Goal: Information Seeking & Learning: Learn about a topic

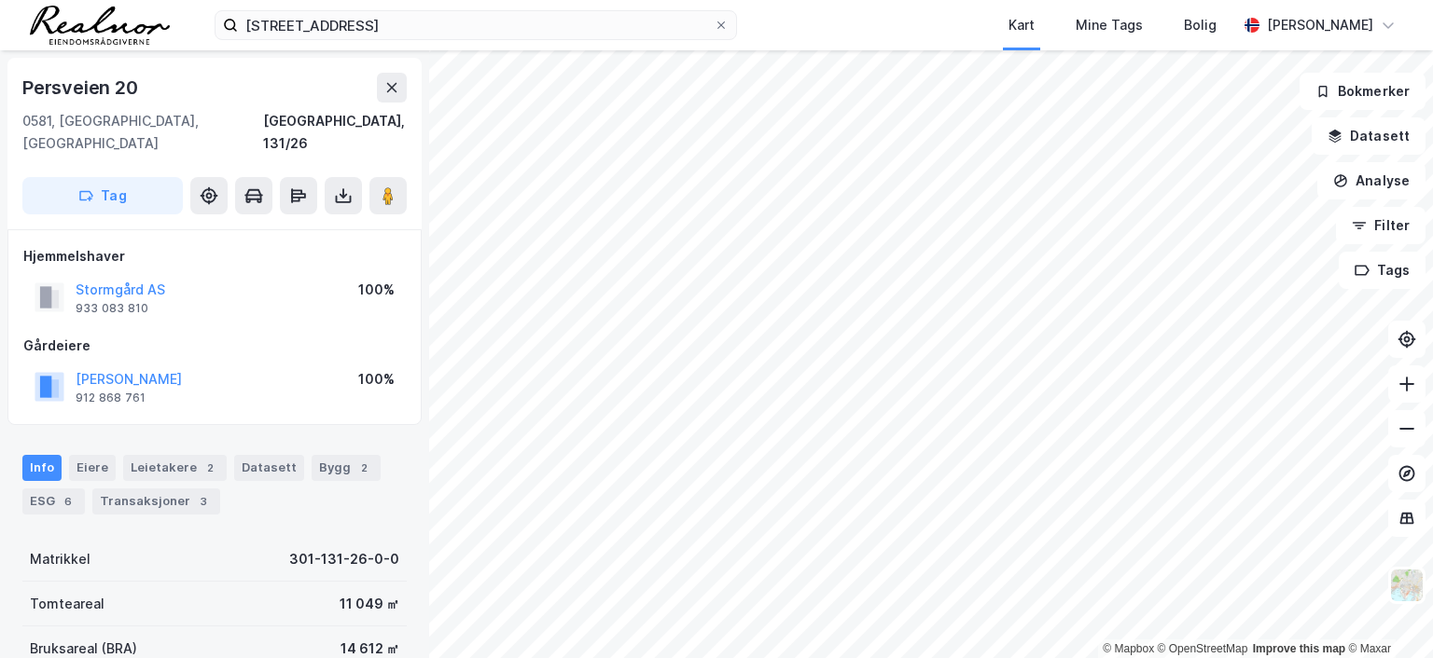
scroll to position [2, 0]
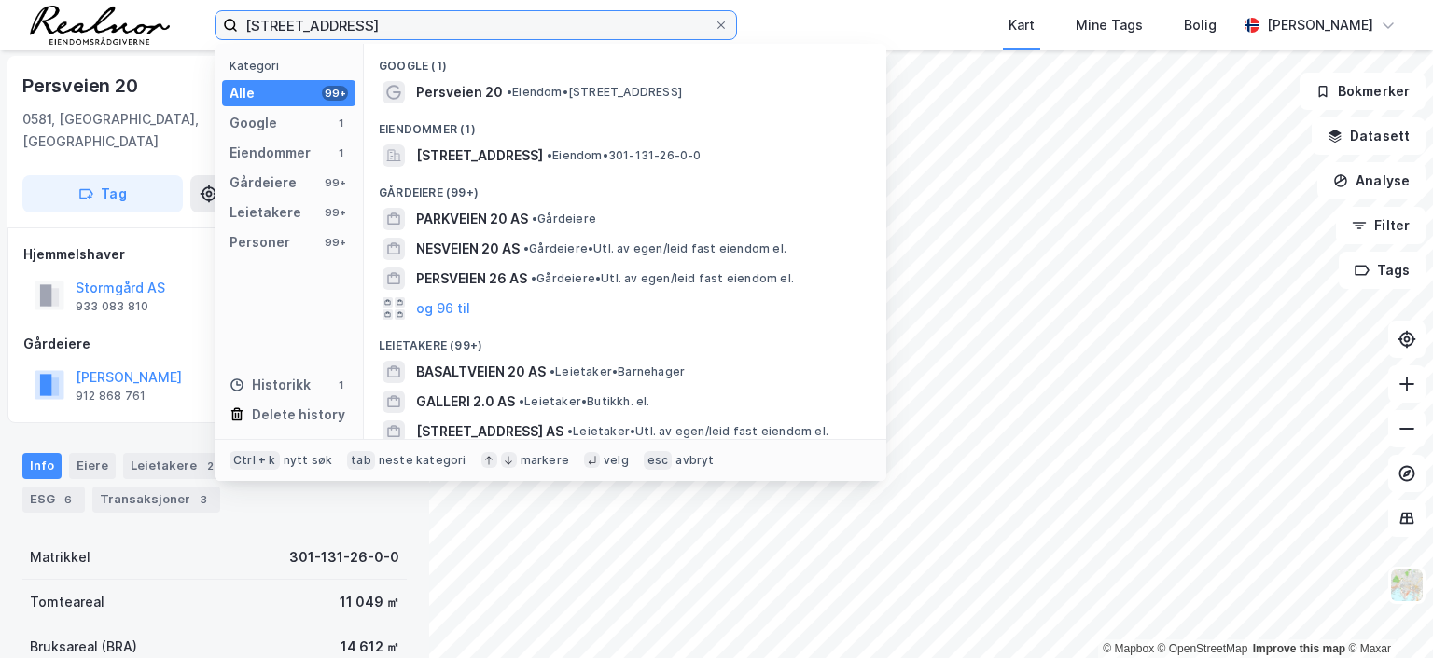
click at [340, 19] on input "[STREET_ADDRESS]" at bounding box center [476, 25] width 476 height 28
drag, startPoint x: 348, startPoint y: 21, endPoint x: 147, endPoint y: 13, distance: 200.7
click at [147, 13] on div "persveien 20 Kategori Alle 99+ Google 1 Eiendommer 1 Gårdeiere 99+ Leietakere 9…" at bounding box center [716, 25] width 1433 height 50
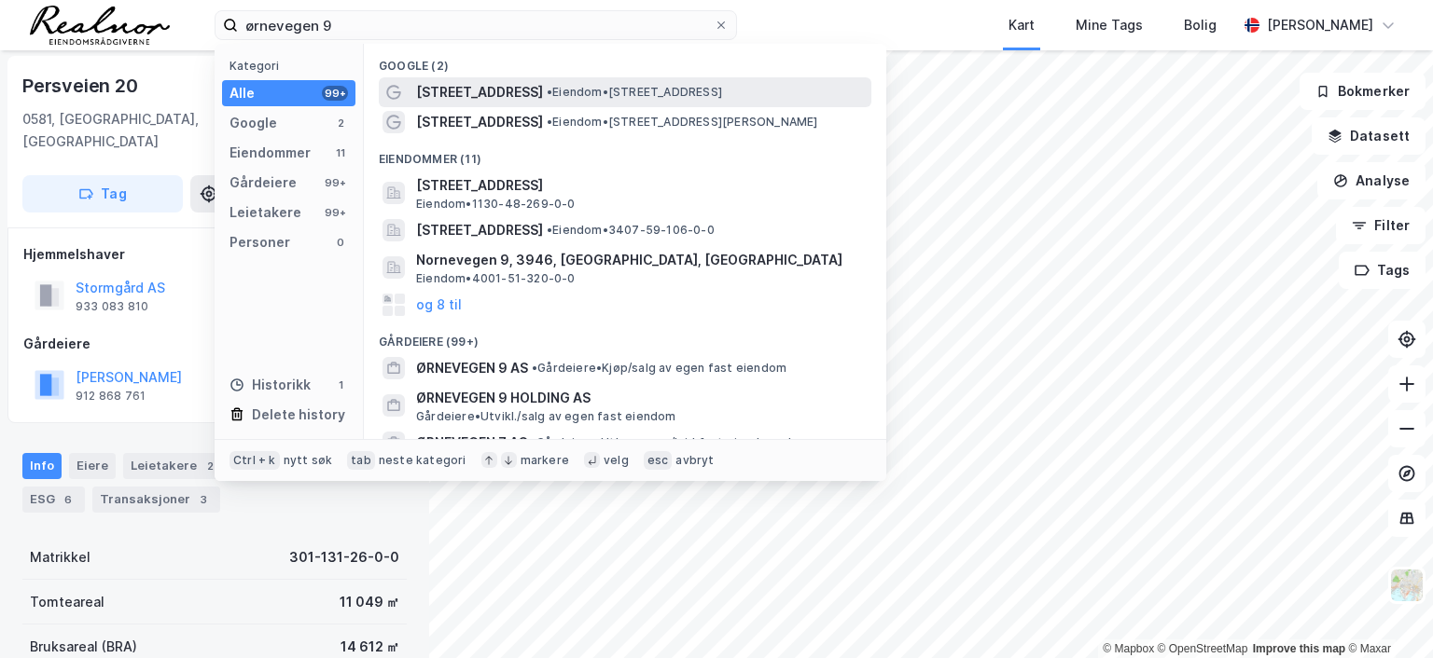
click at [547, 87] on span "• Eiendom • [STREET_ADDRESS]" at bounding box center [634, 92] width 175 height 15
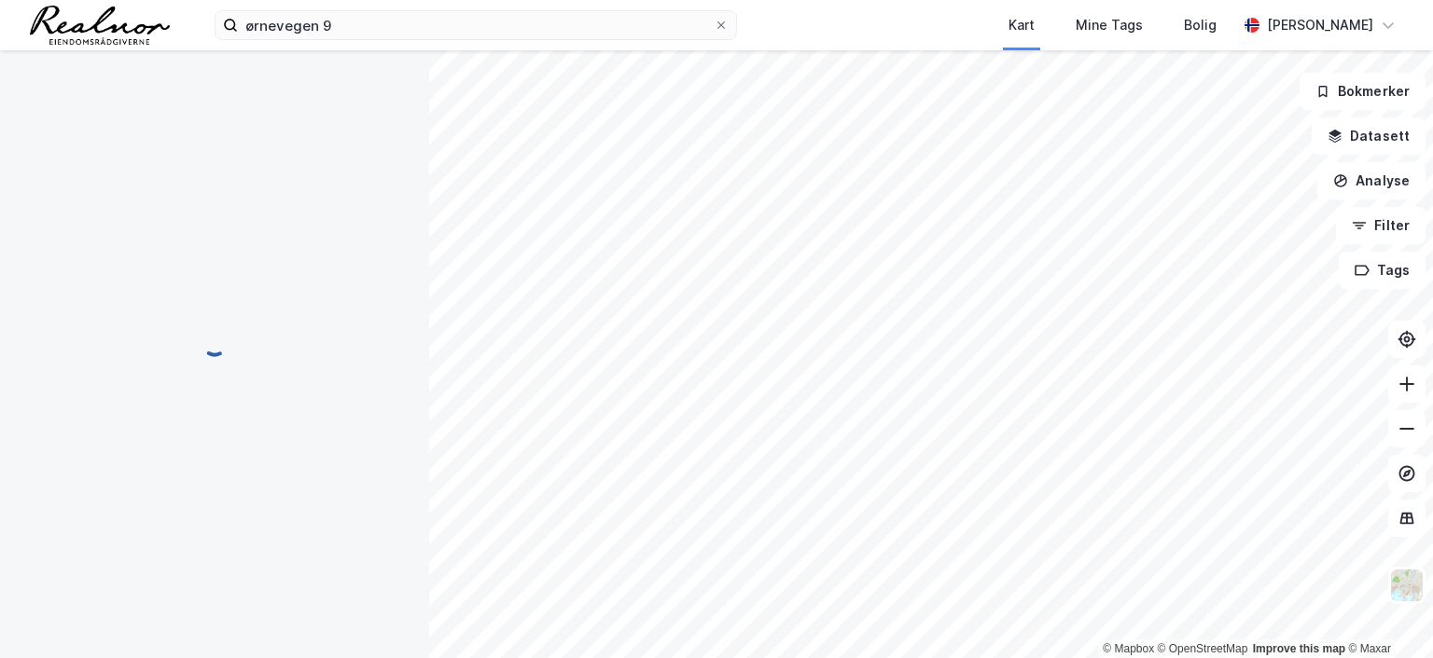
scroll to position [2, 0]
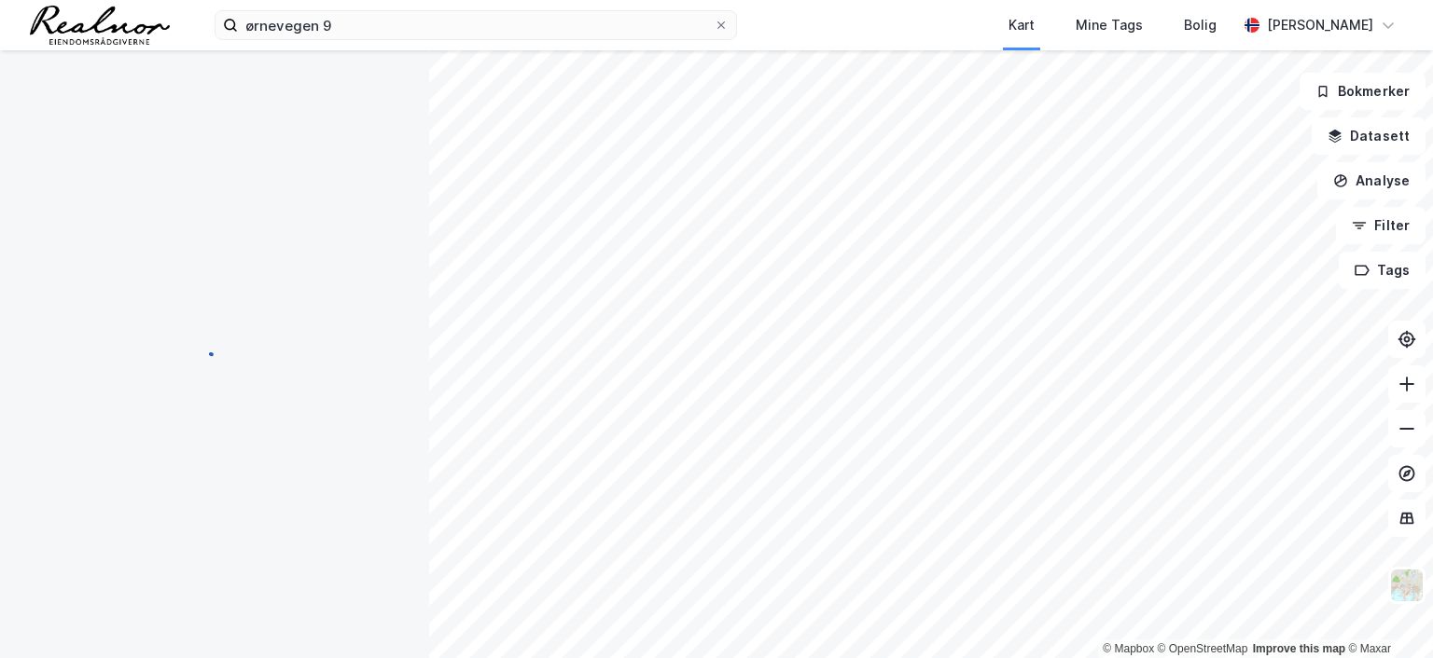
scroll to position [2, 0]
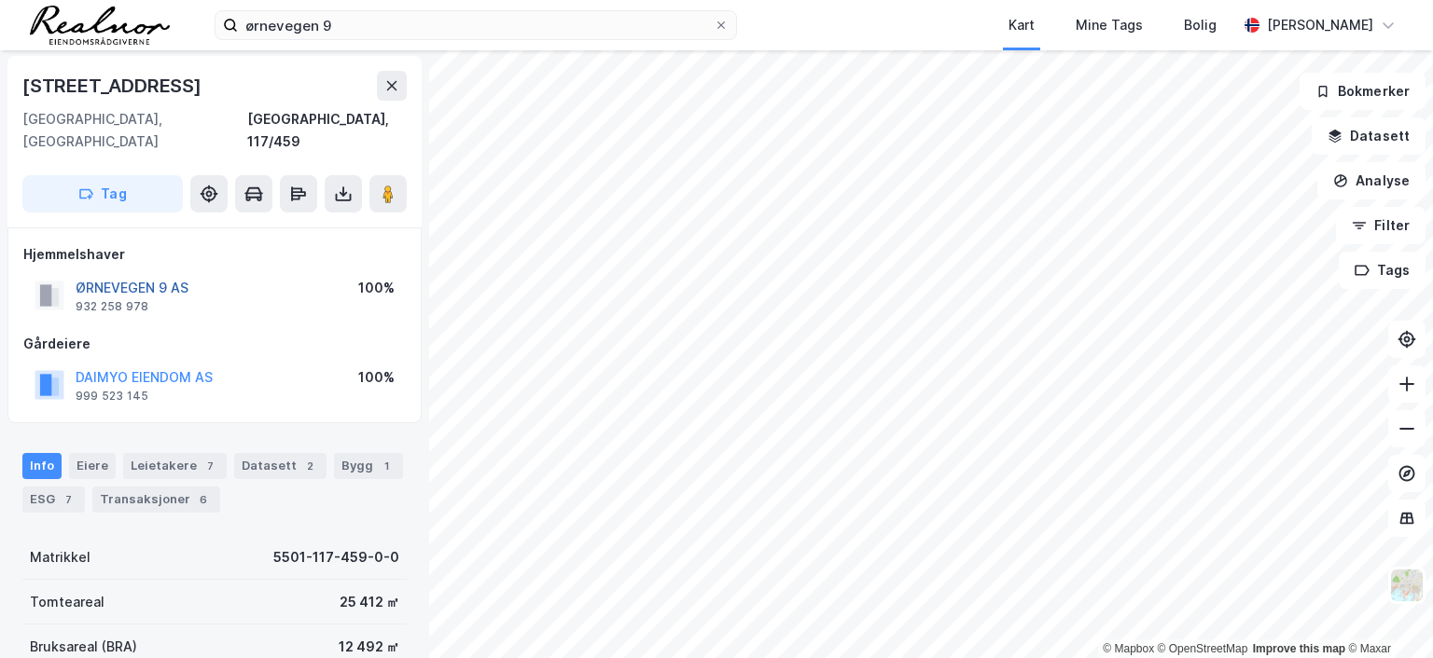
click at [0, 0] on button "ØRNEVEGEN 9 AS" at bounding box center [0, 0] width 0 height 0
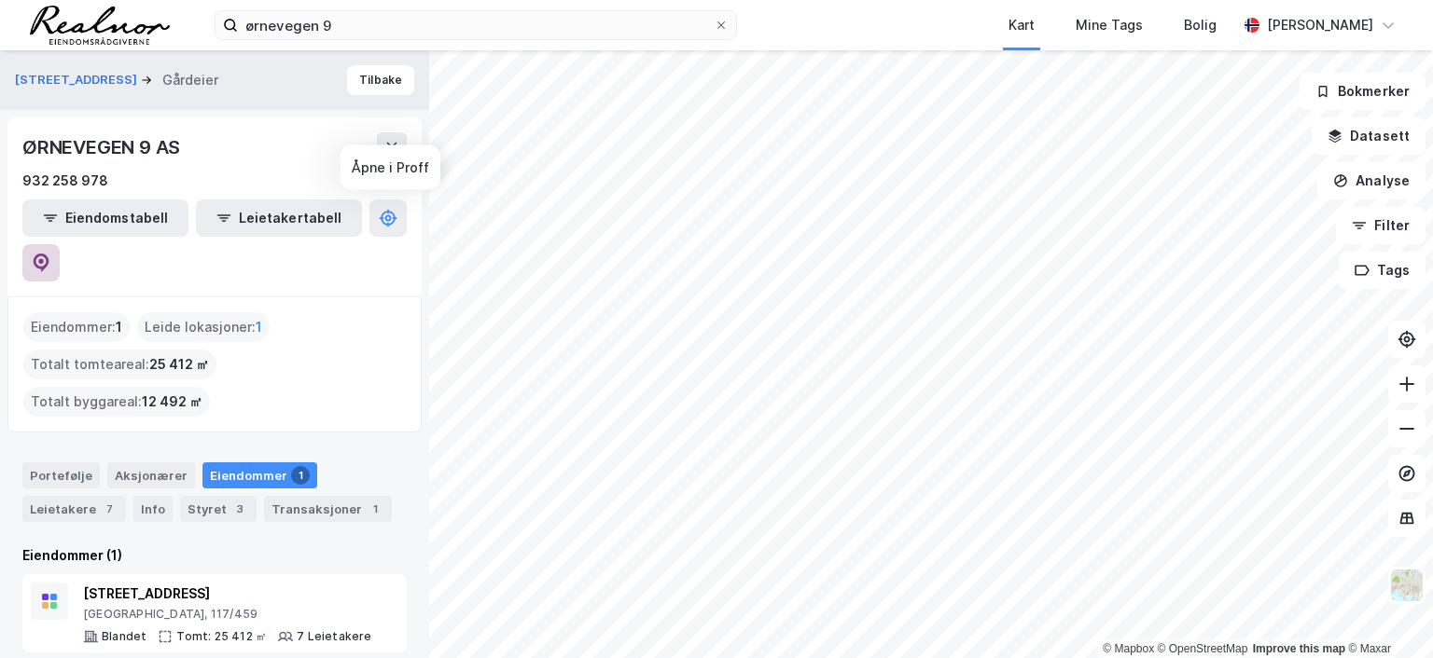
click at [50, 254] on icon at bounding box center [41, 263] width 19 height 19
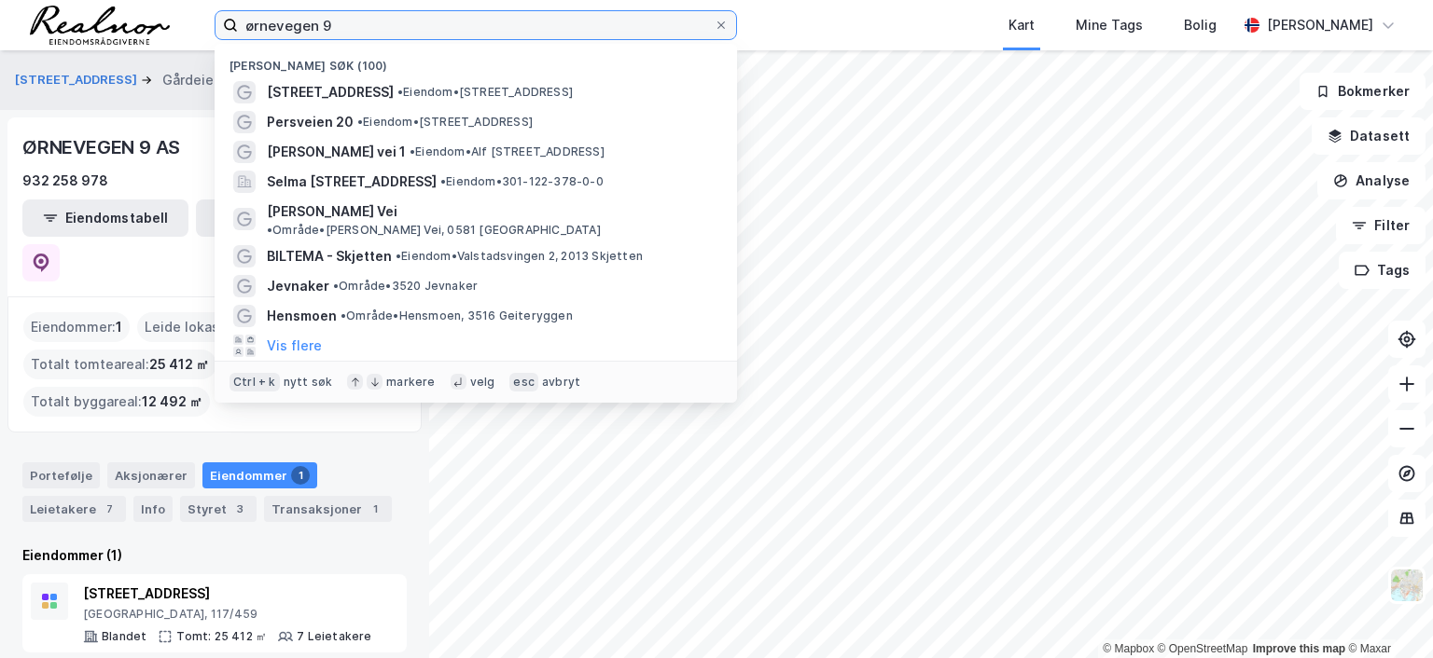
click at [331, 17] on input "ørnevegen 9" at bounding box center [476, 25] width 476 height 28
drag, startPoint x: 331, startPoint y: 18, endPoint x: 189, endPoint y: 15, distance: 141.8
click at [189, 15] on div "ørnevegen 9 Nylige søk (100) Ørnevegen 9 • Eiendom • [STREET_ADDRESS] • Eiendom…" at bounding box center [716, 25] width 1433 height 50
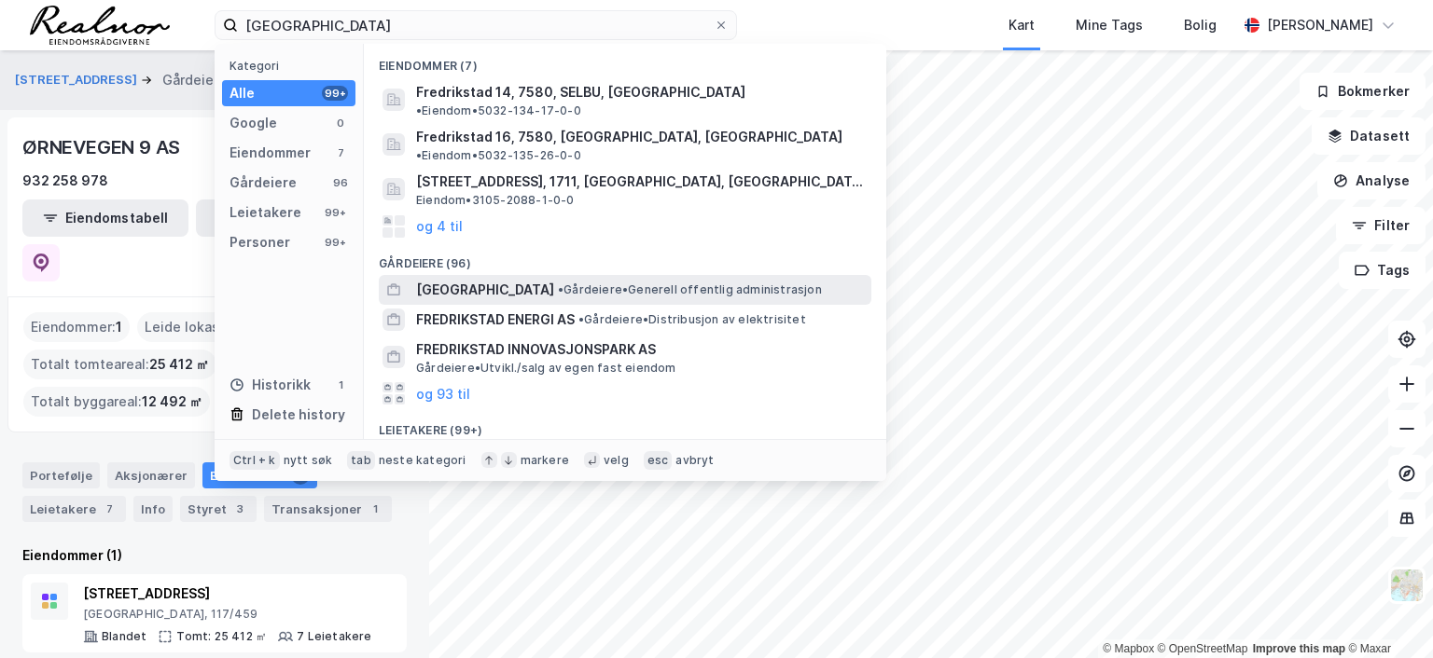
click at [550, 279] on span "[GEOGRAPHIC_DATA]" at bounding box center [485, 290] width 138 height 22
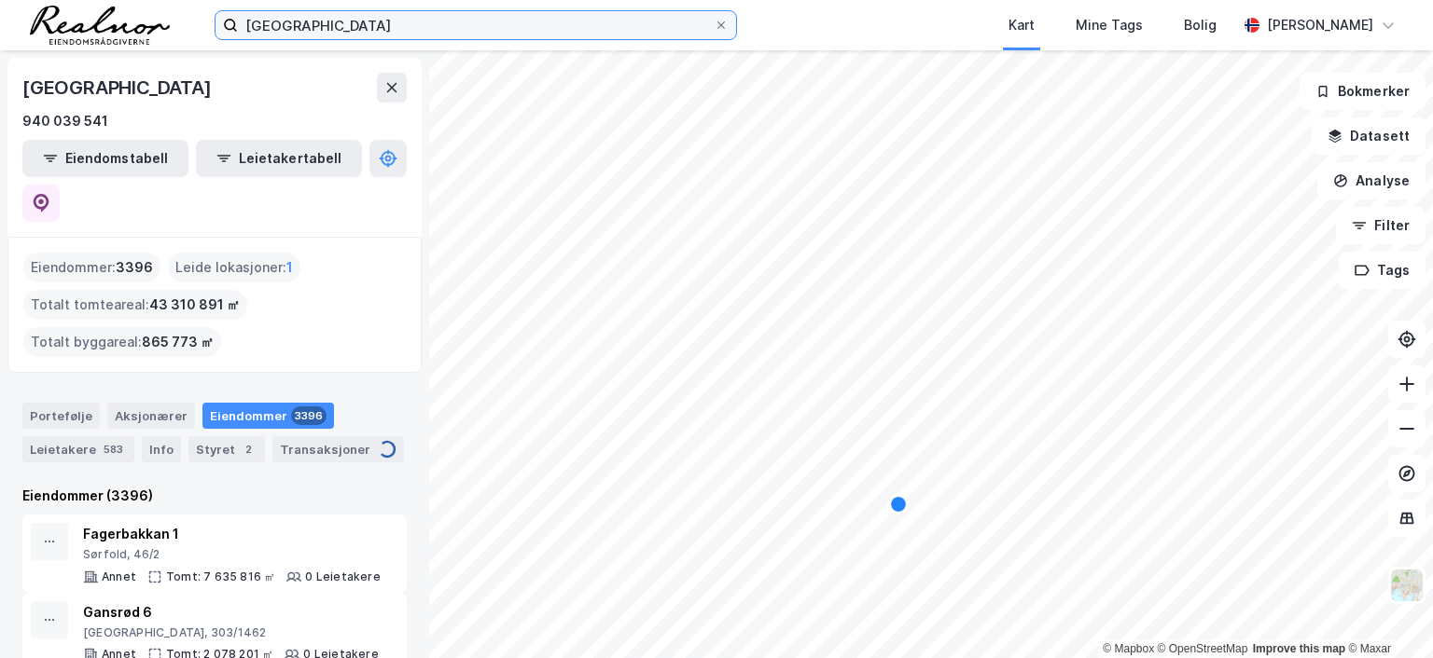
click at [351, 22] on input "[GEOGRAPHIC_DATA]" at bounding box center [476, 25] width 476 height 28
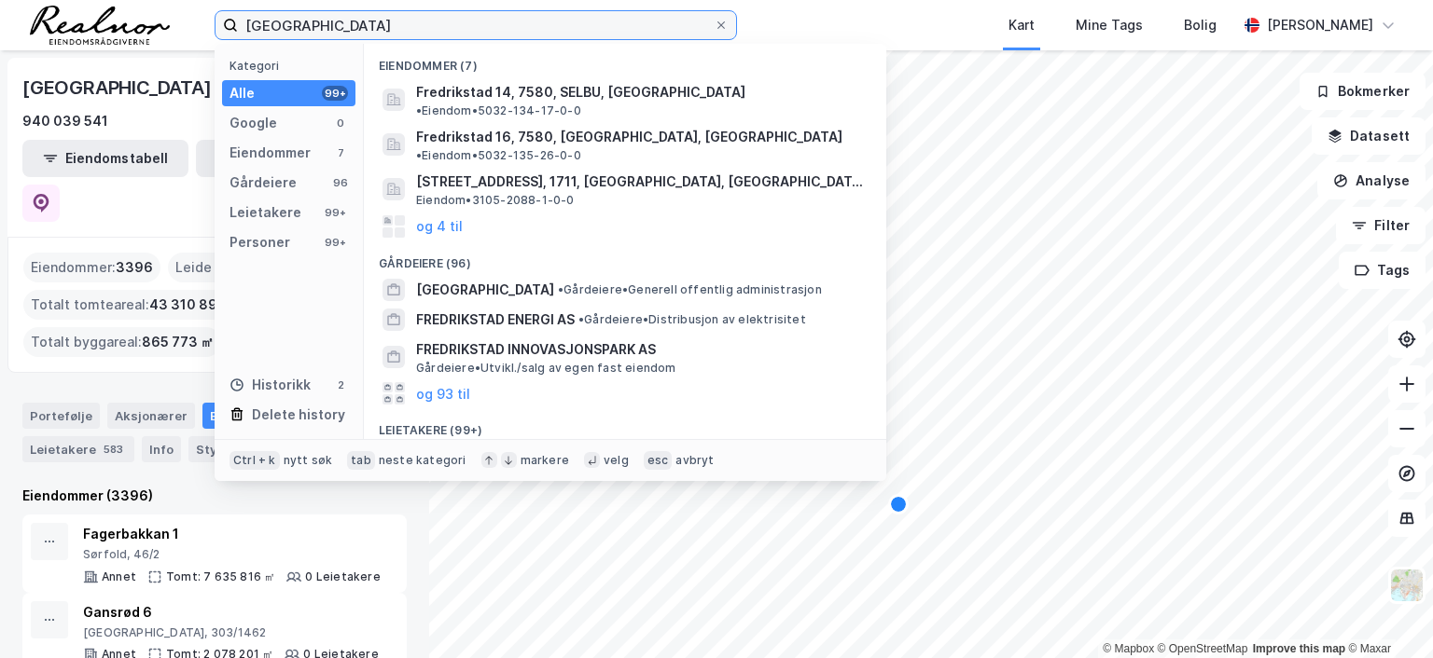
drag, startPoint x: 347, startPoint y: 22, endPoint x: 157, endPoint y: 9, distance: 190.7
click at [157, 9] on div "fredrikstad Kategori Alle 99+ Google 0 Eiendommer 7 Gårdeiere 96 Leietakere 99+…" at bounding box center [716, 25] width 1433 height 50
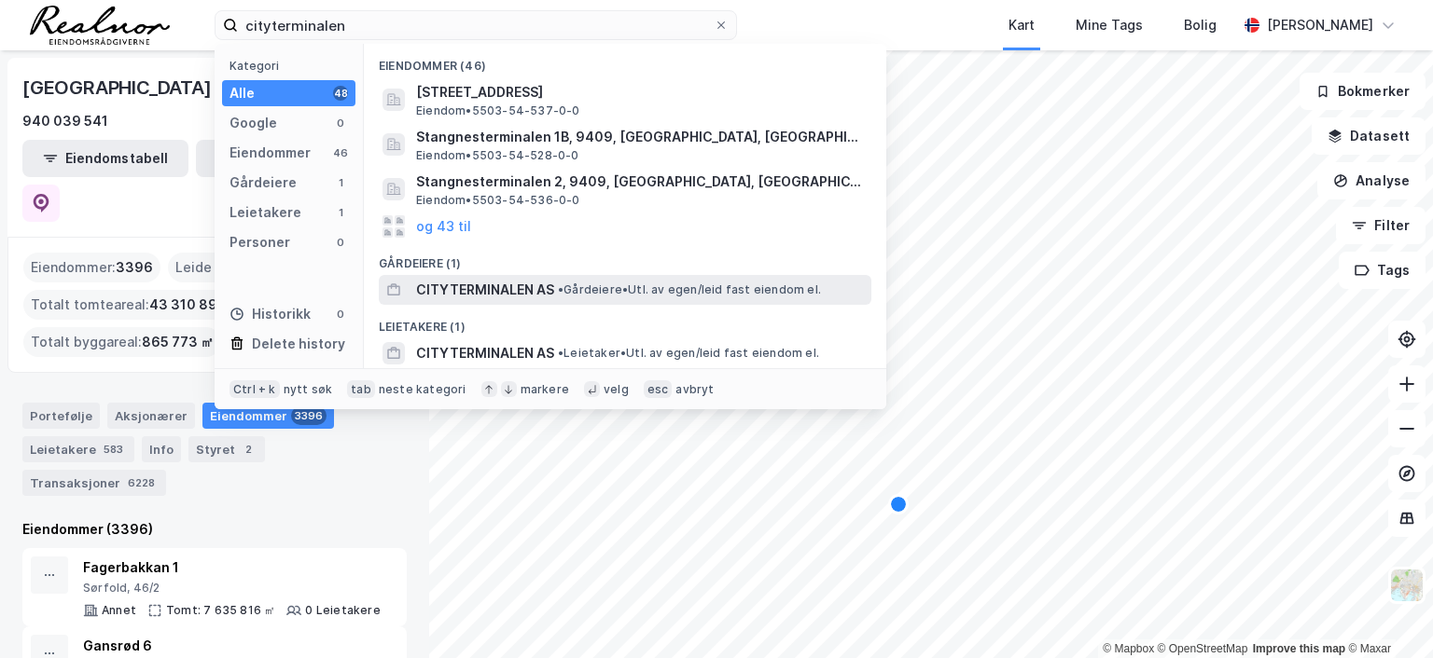
click at [563, 283] on span "•" at bounding box center [561, 290] width 6 height 14
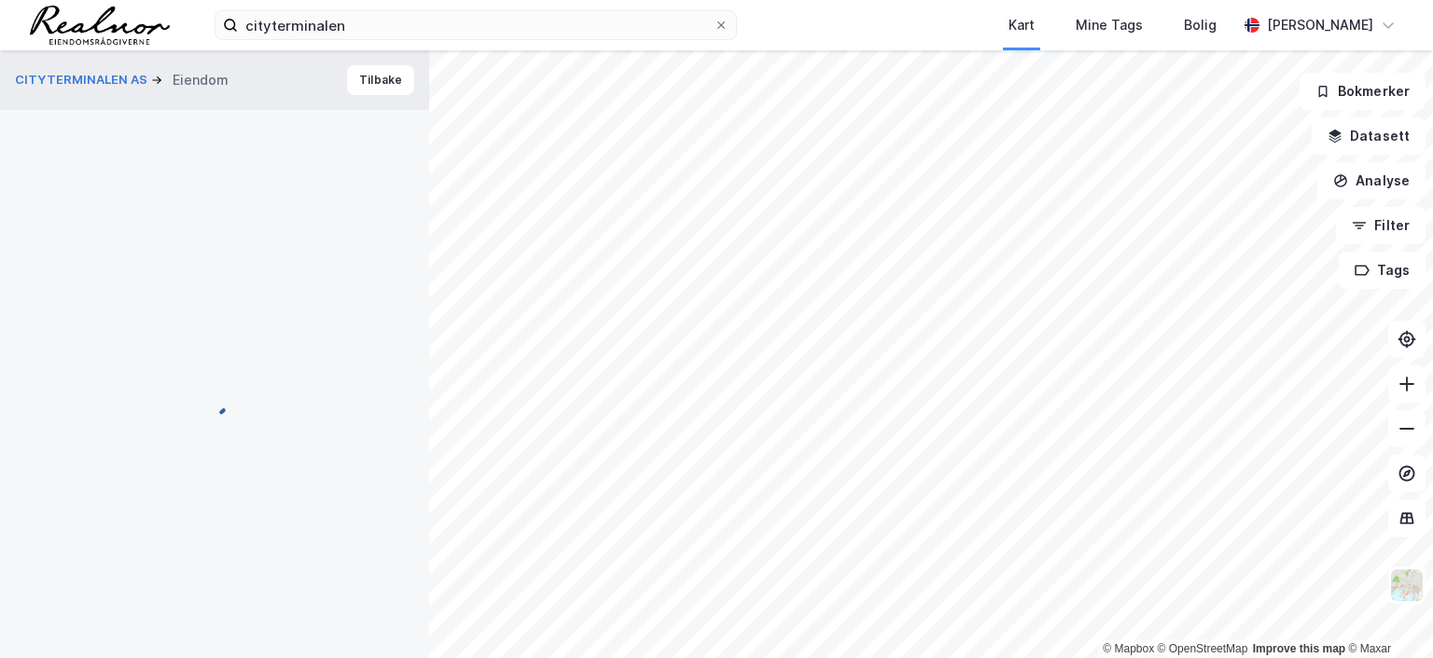
scroll to position [2, 0]
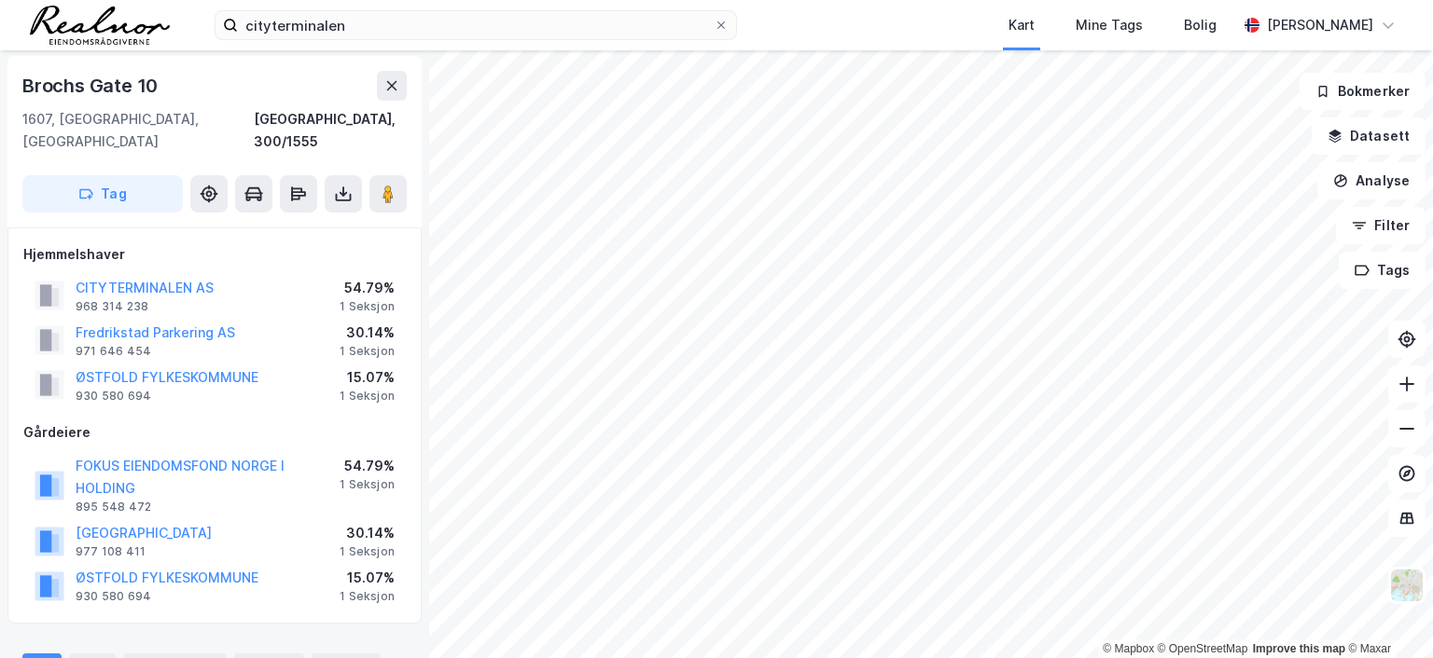
scroll to position [2, 0]
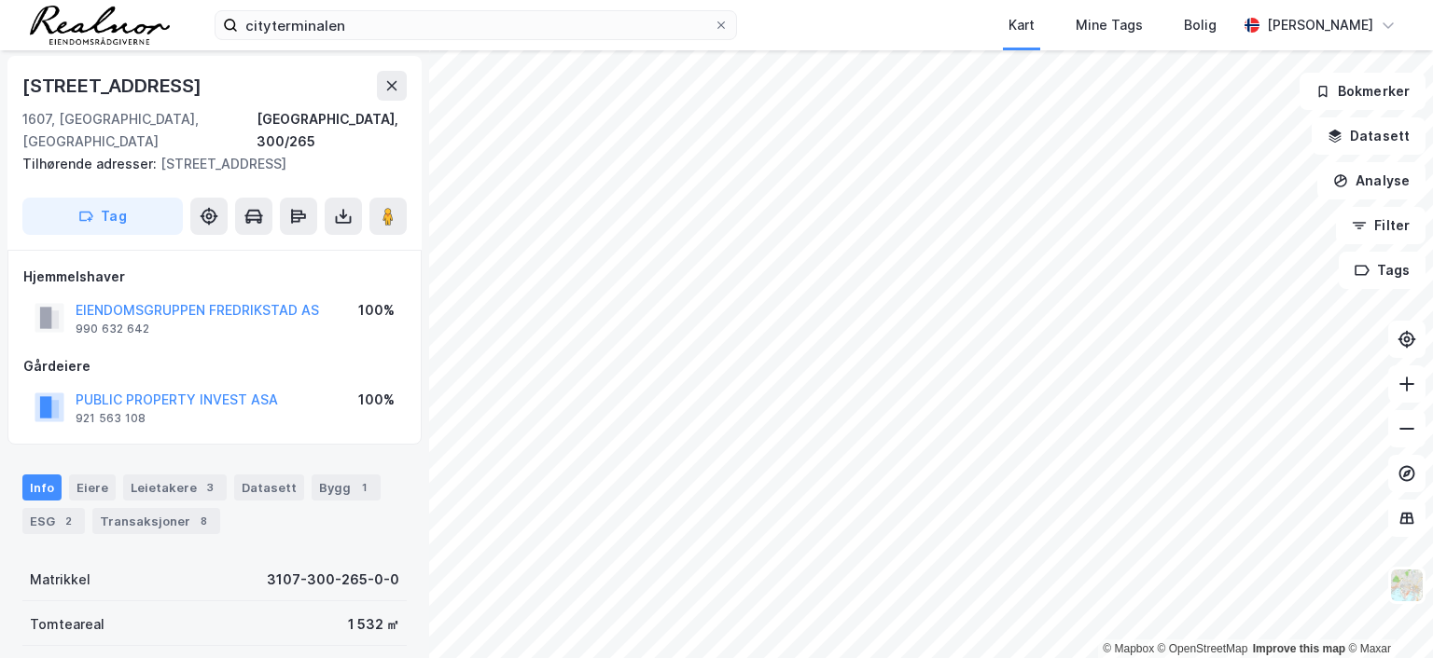
scroll to position [2, 0]
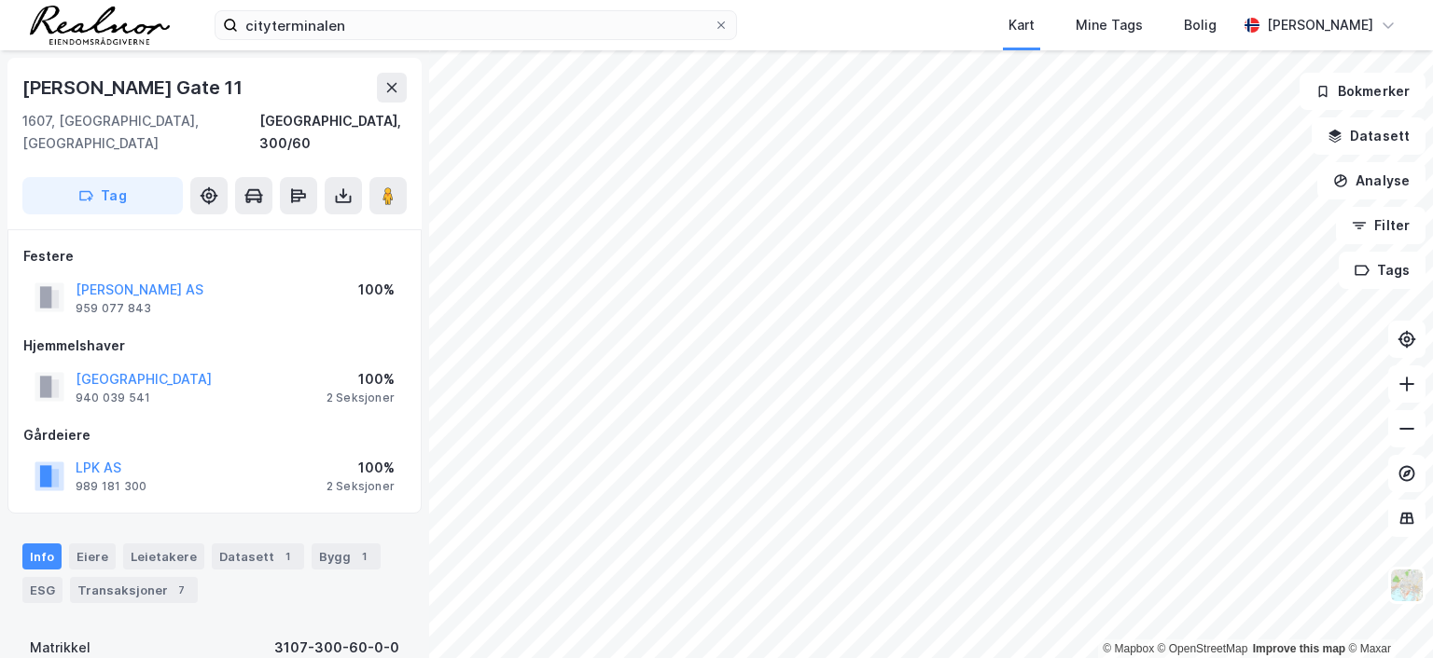
scroll to position [2, 0]
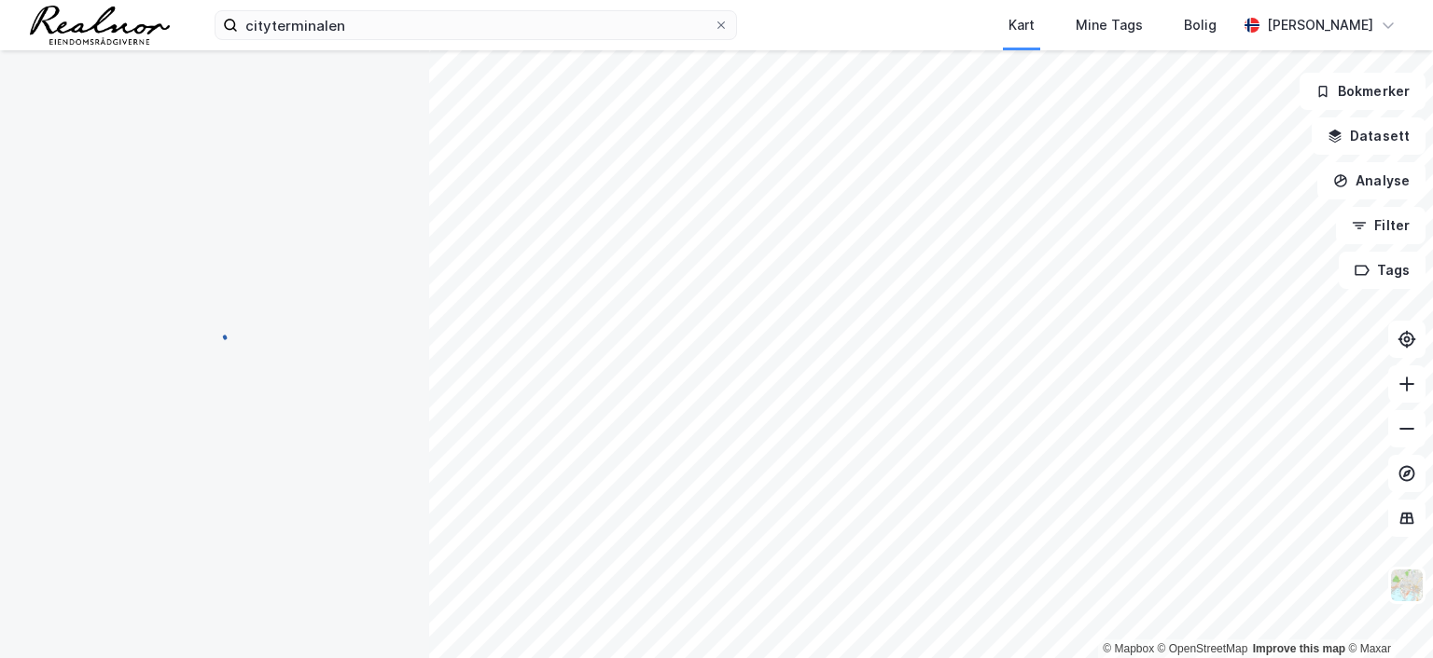
scroll to position [2, 0]
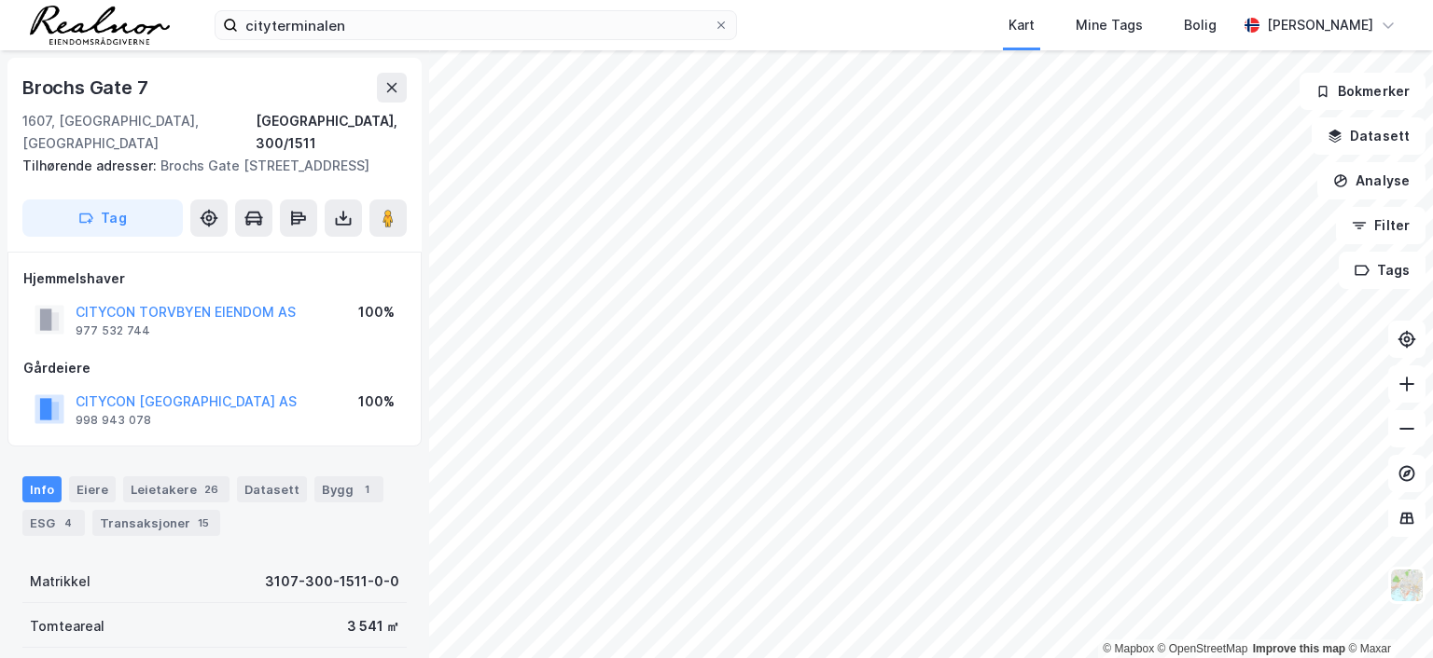
scroll to position [2, 0]
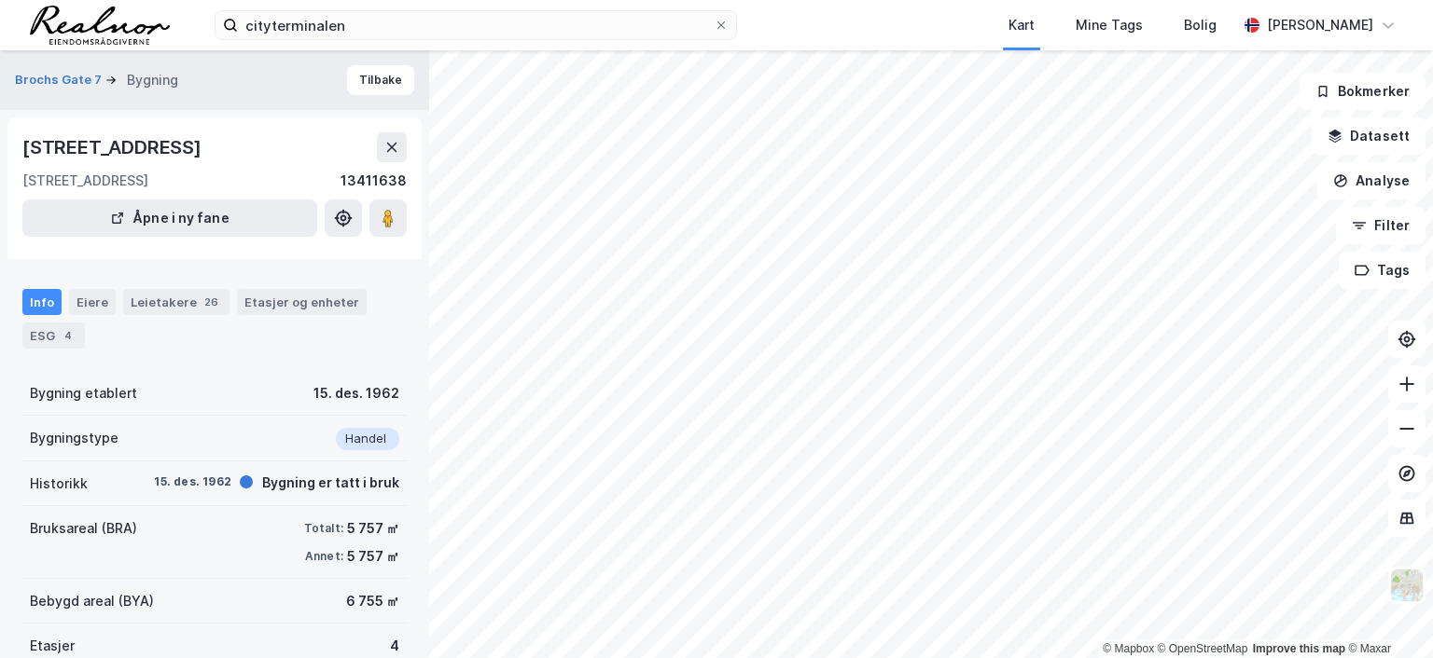
scroll to position [2, 0]
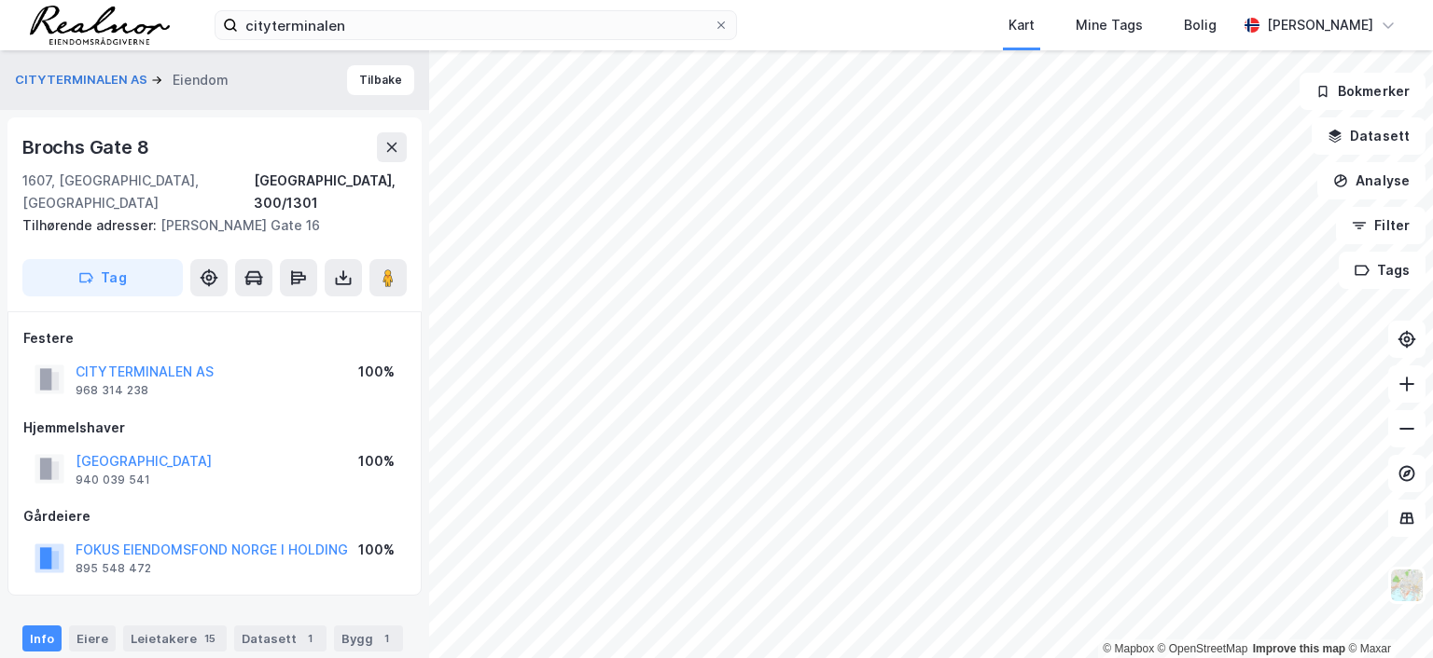
scroll to position [2, 0]
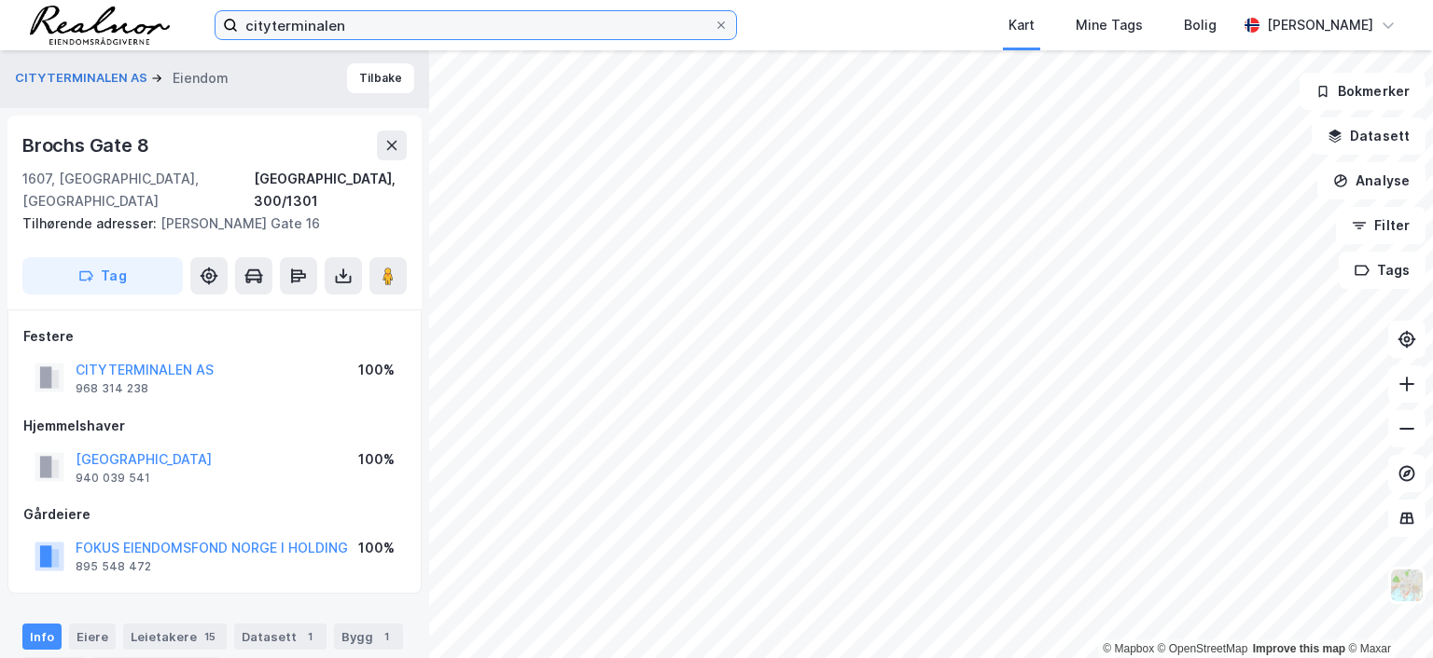
click at [370, 21] on input "cityterminalen" at bounding box center [476, 25] width 476 height 28
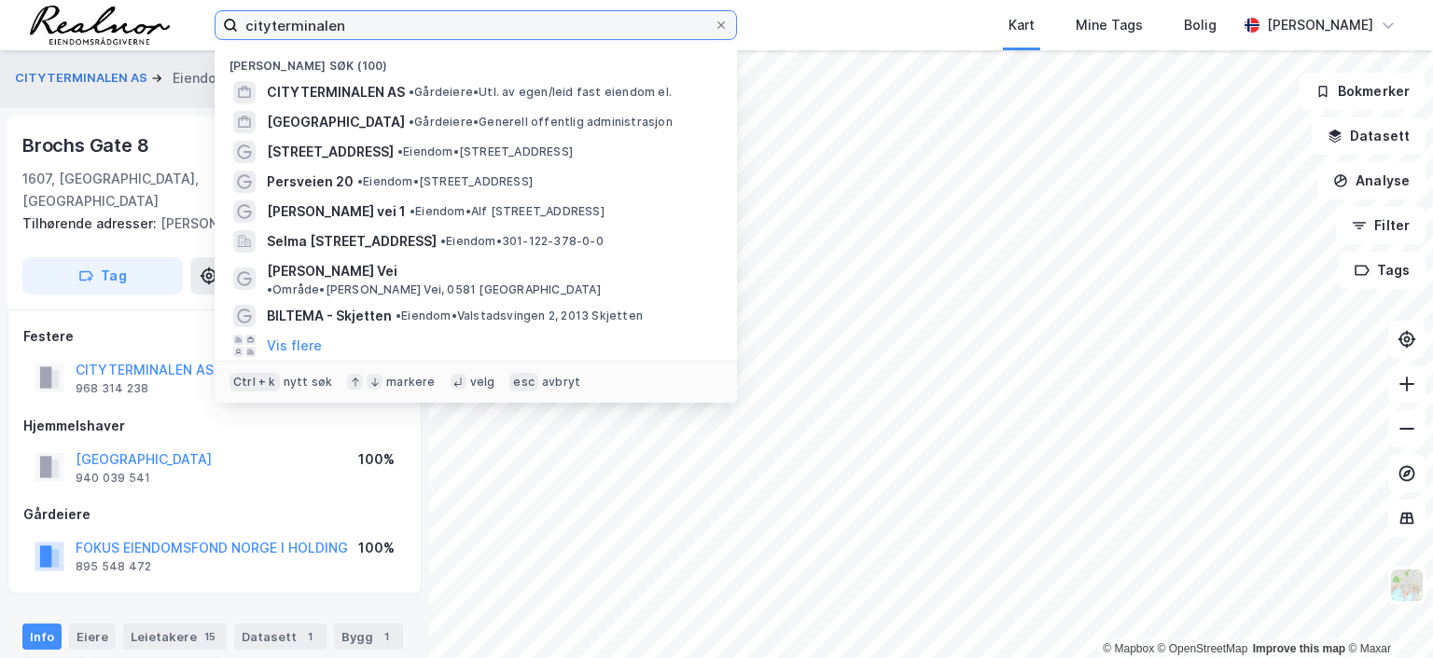
drag, startPoint x: 373, startPoint y: 23, endPoint x: 95, endPoint y: 20, distance: 278.0
click at [97, 21] on div "cityterminalen Nylige søk (100) CITYTERMINALEN AS • Gårdeiere • Utl. av egen/[P…" at bounding box center [716, 25] width 1433 height 50
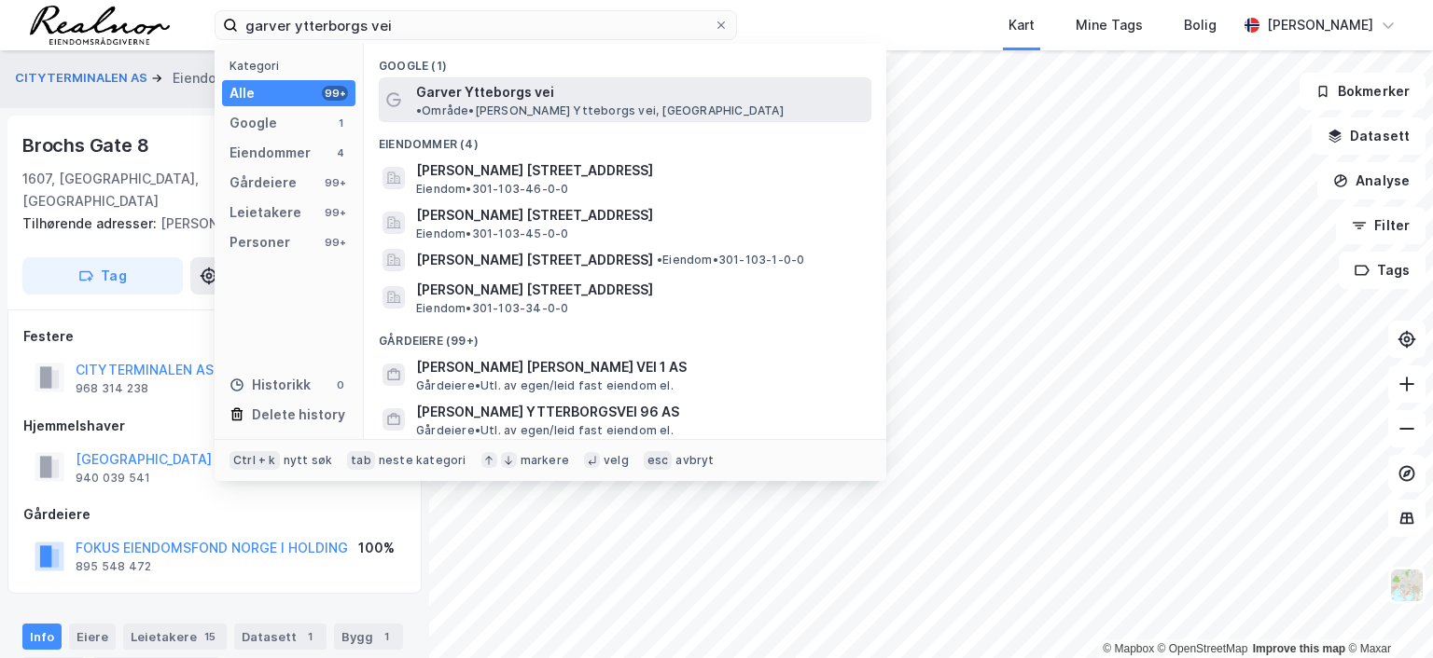
click at [496, 93] on span "Garver Ytteborgs vei" at bounding box center [485, 92] width 138 height 22
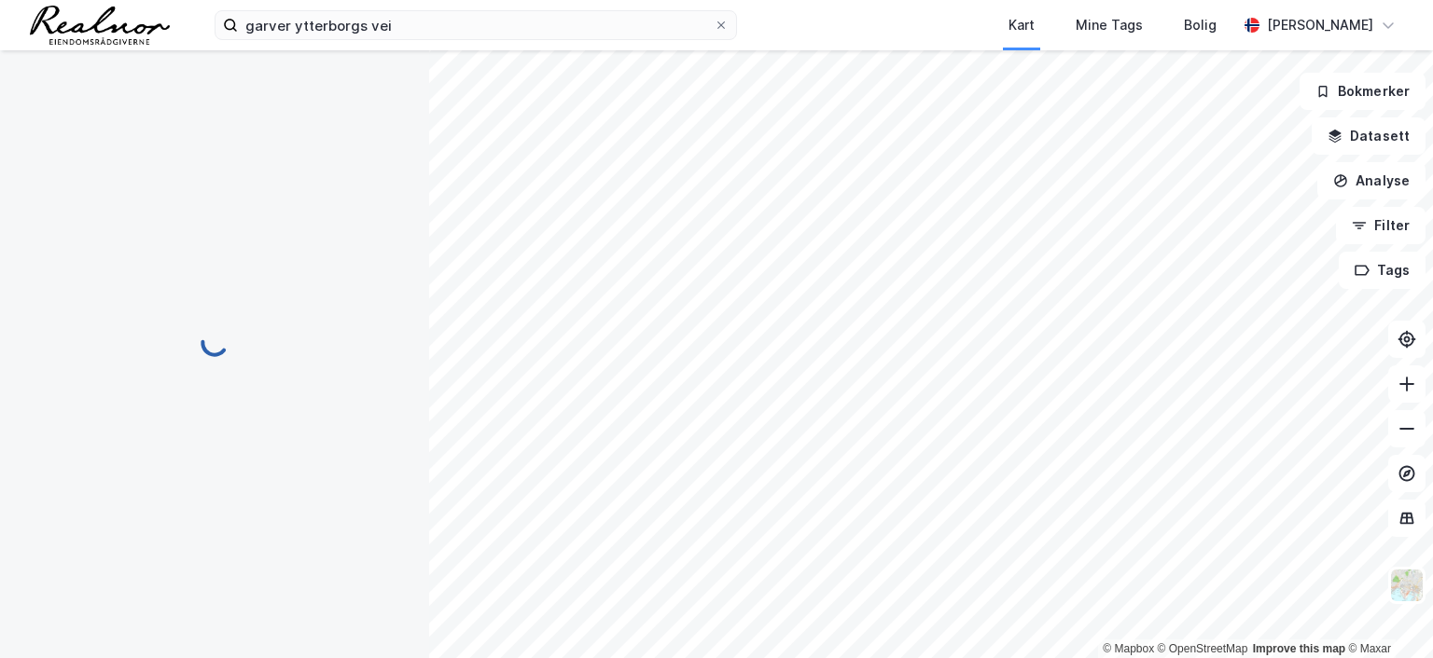
scroll to position [2, 0]
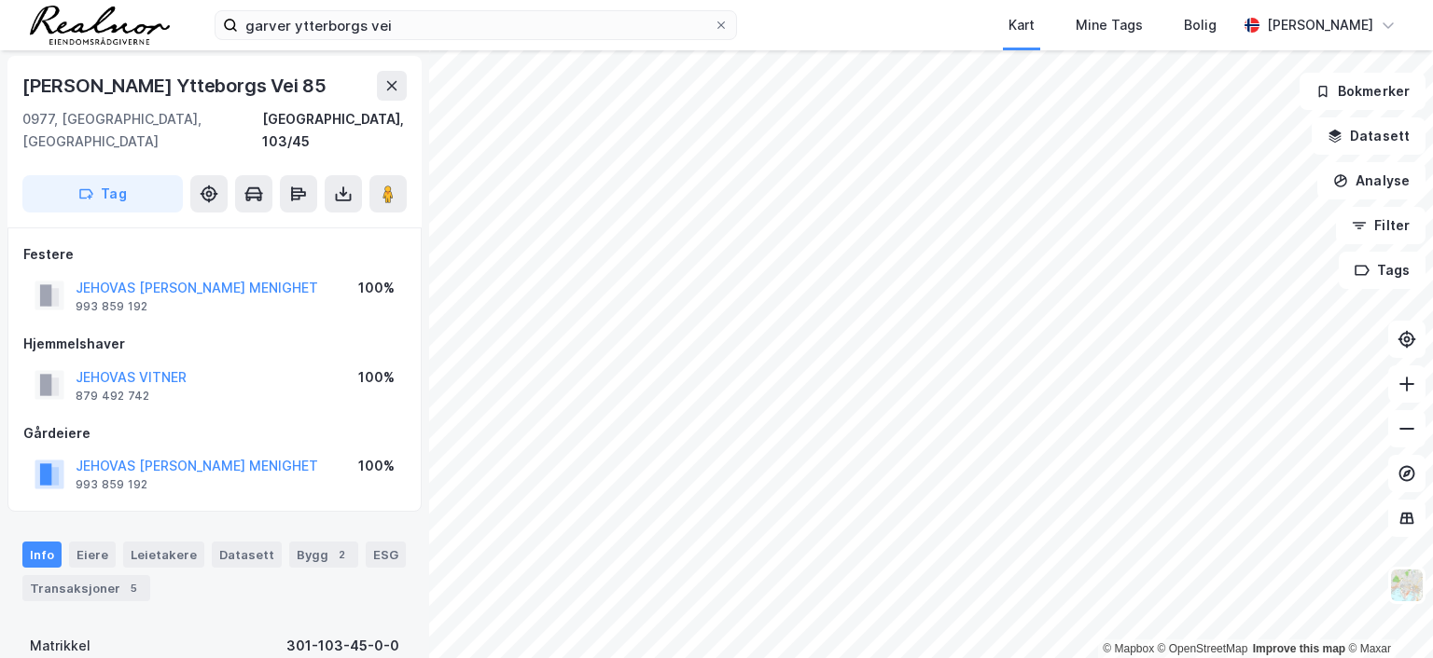
scroll to position [2, 0]
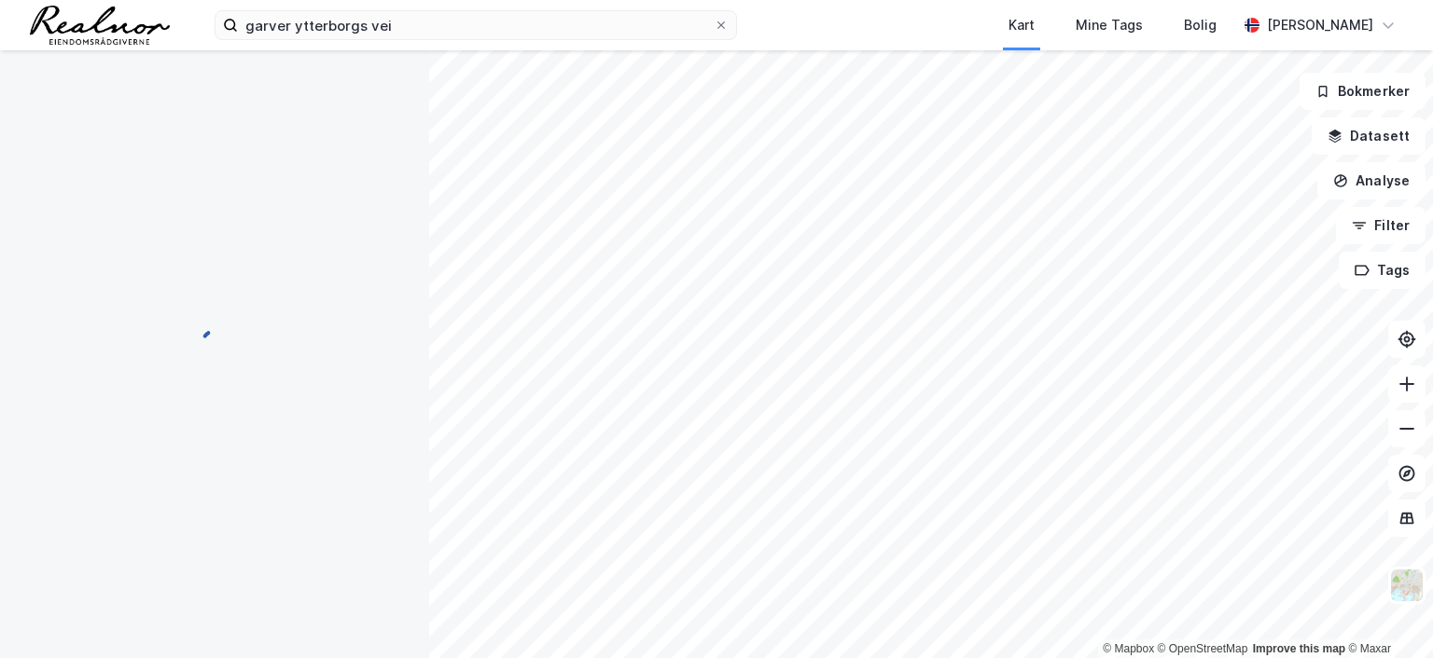
scroll to position [2, 0]
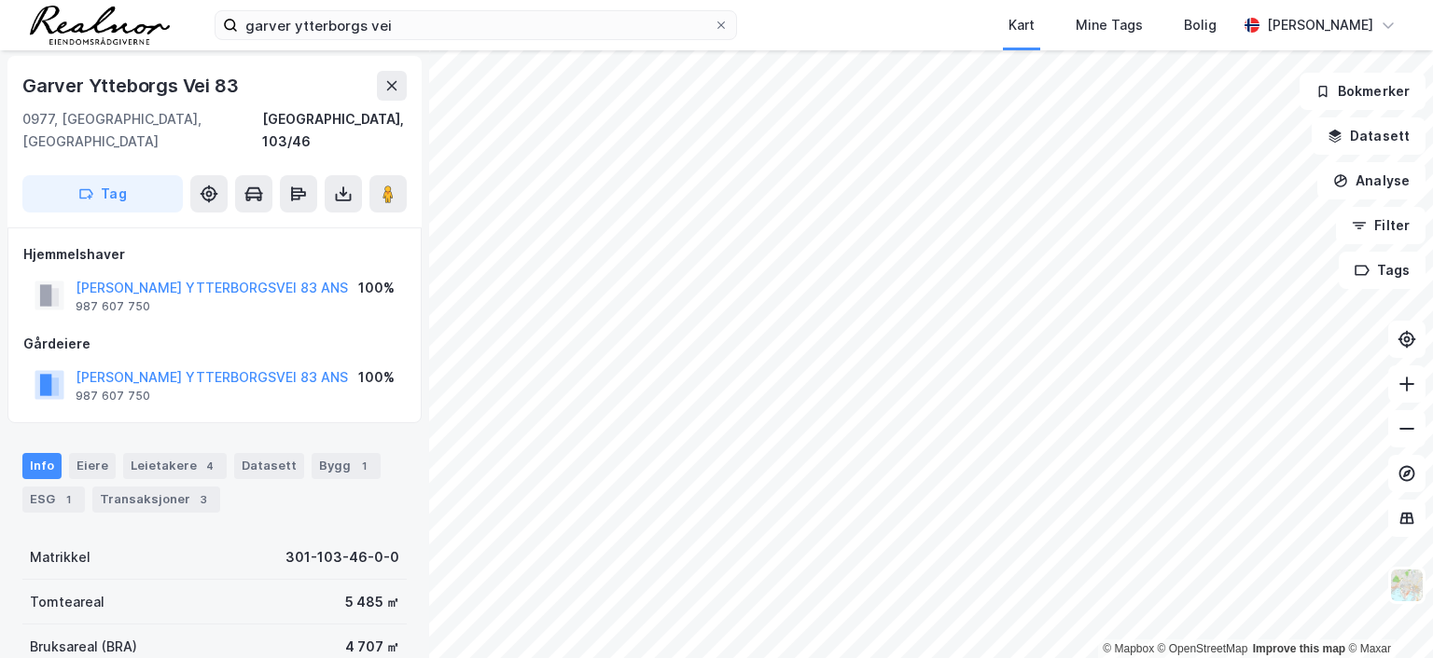
click at [686, 218] on div "© Mapbox © OpenStreetMap Improve this map © Maxar [PERSON_NAME] [STREET_ADDRESS…" at bounding box center [716, 354] width 1433 height 608
click at [688, 224] on div "© Mapbox © OpenStreetMap Improve this map © Maxar [PERSON_NAME] [STREET_ADDRESS…" at bounding box center [716, 354] width 1433 height 608
click at [392, 185] on image at bounding box center [387, 194] width 11 height 19
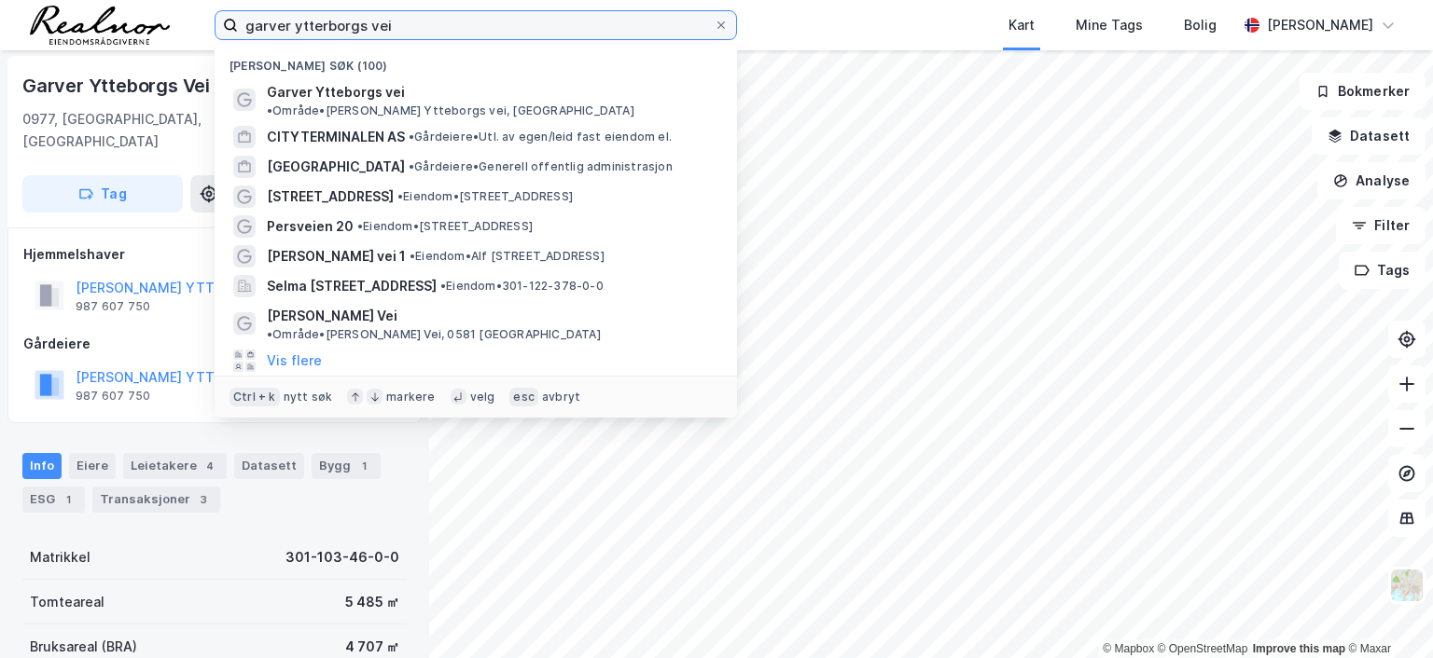
drag, startPoint x: 397, startPoint y: 21, endPoint x: 117, endPoint y: 15, distance: 280.8
click at [123, 18] on div "[PERSON_NAME] ytterborgs vei Nylige søk (100) [PERSON_NAME] Ytteborgs vei • Omr…" at bounding box center [716, 25] width 1433 height 50
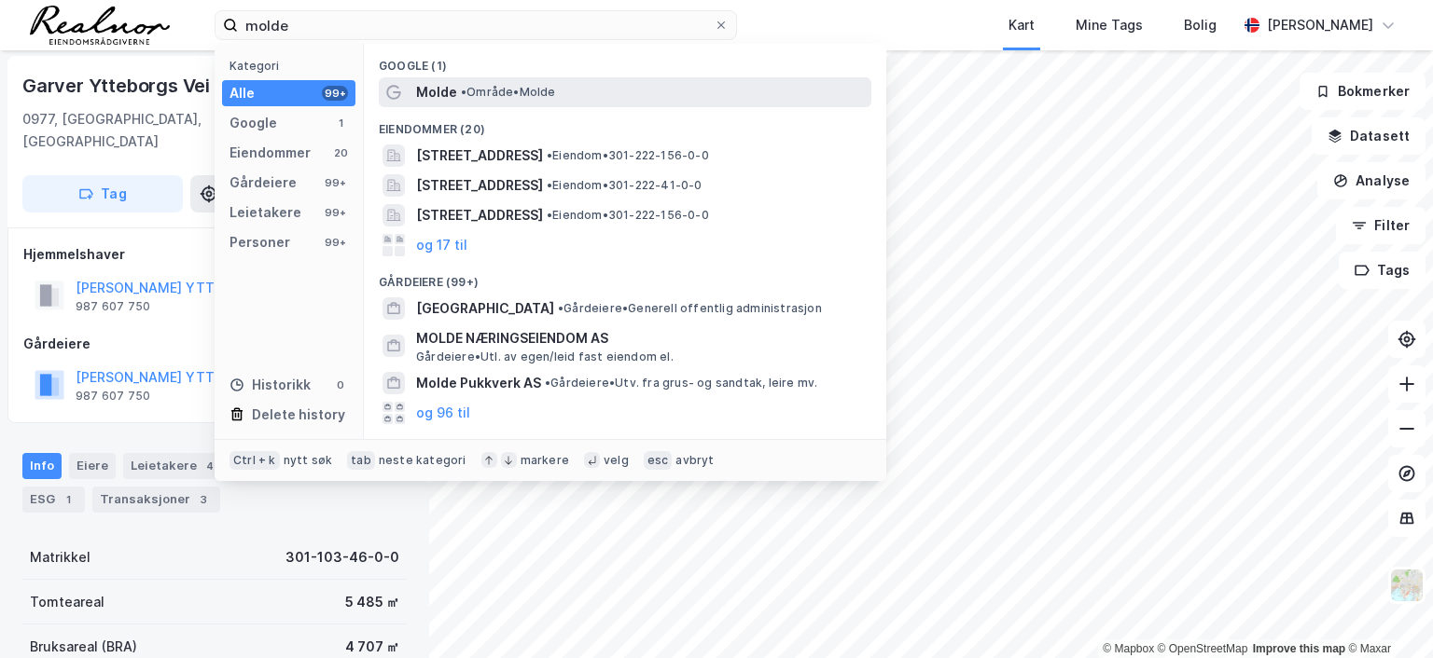
click at [500, 96] on span "• Område • [GEOGRAPHIC_DATA]" at bounding box center [508, 92] width 95 height 15
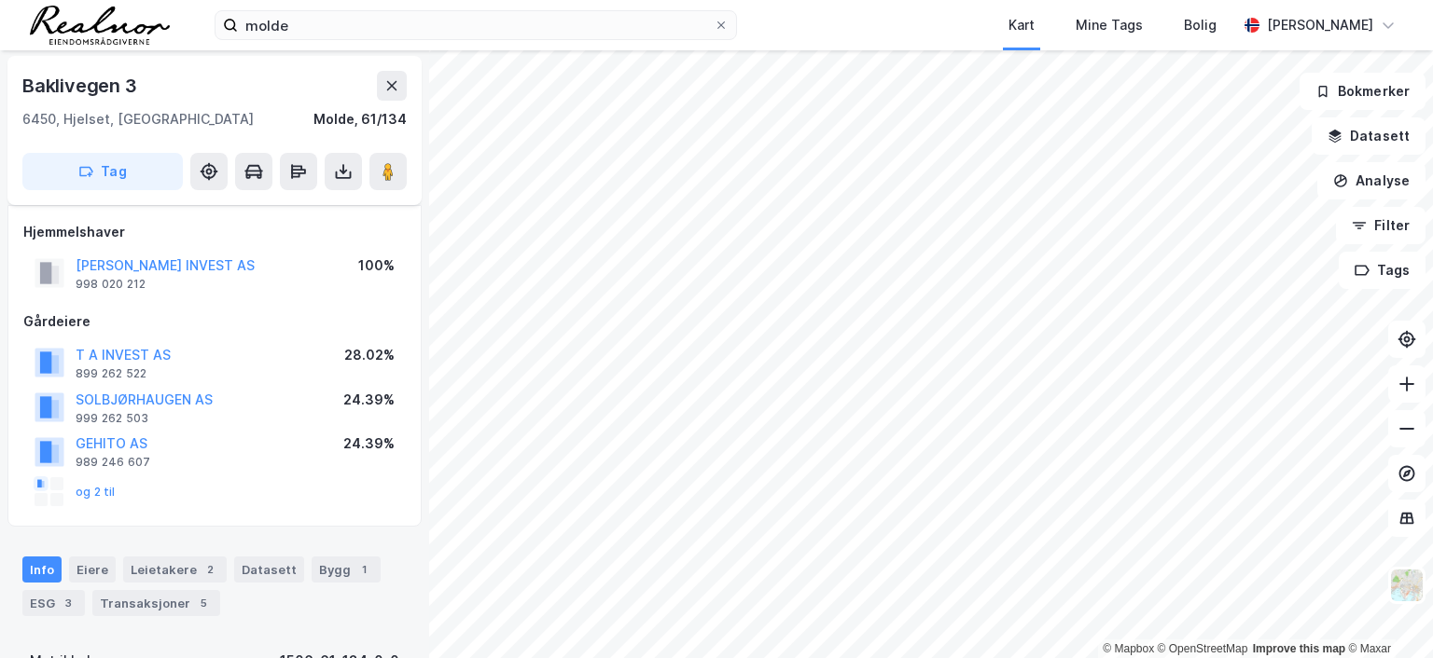
scroll to position [95, 0]
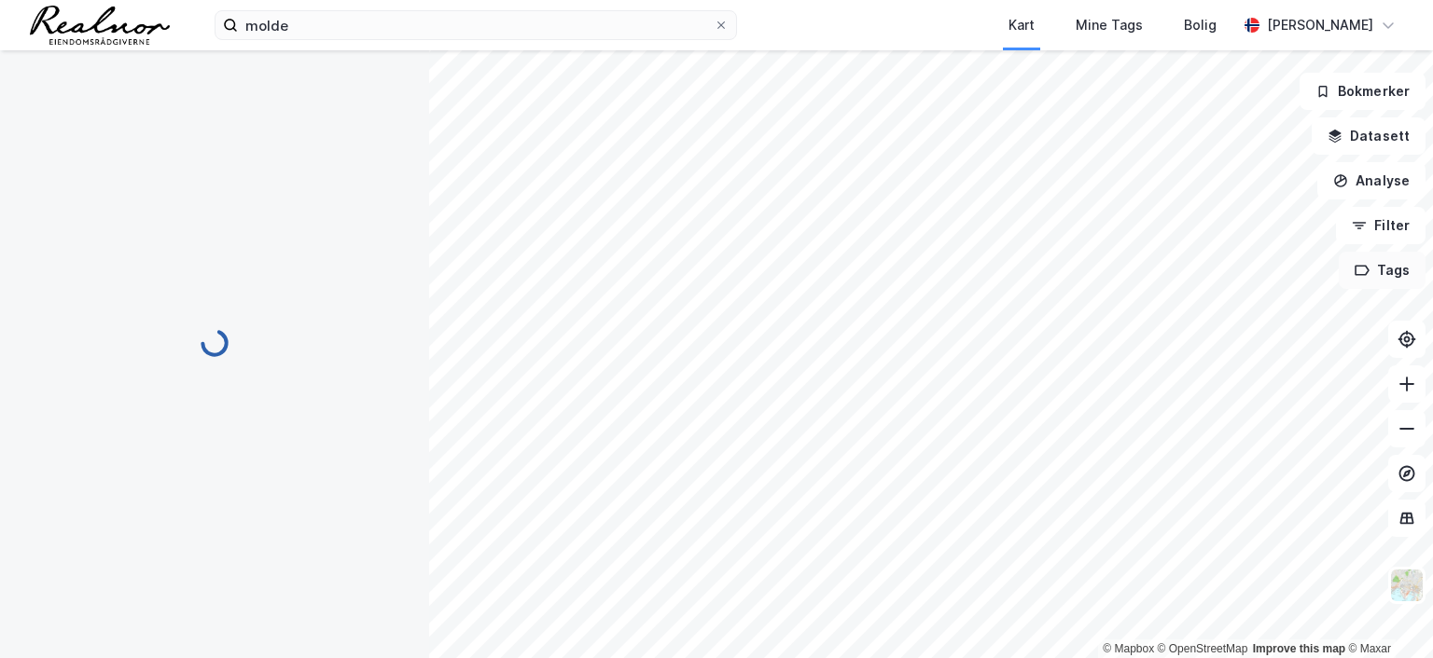
scroll to position [95, 0]
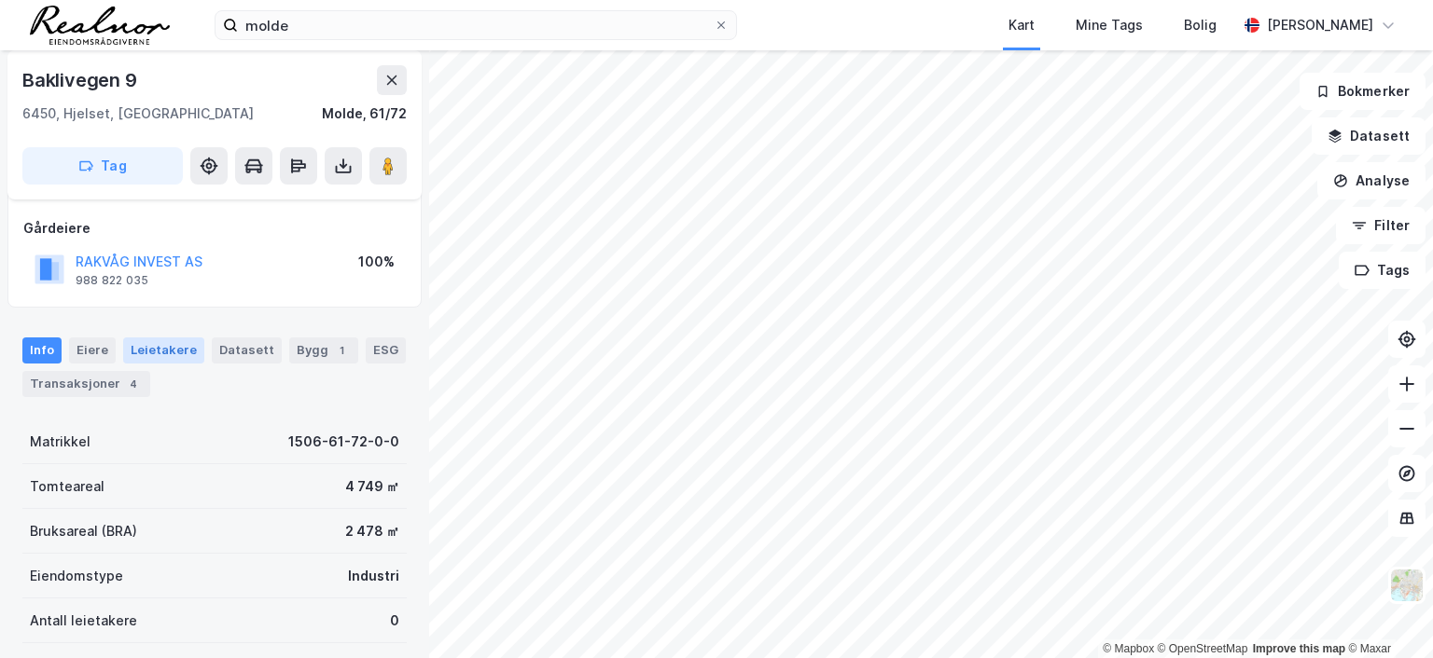
click at [157, 340] on div "Leietakere" at bounding box center [163, 351] width 81 height 26
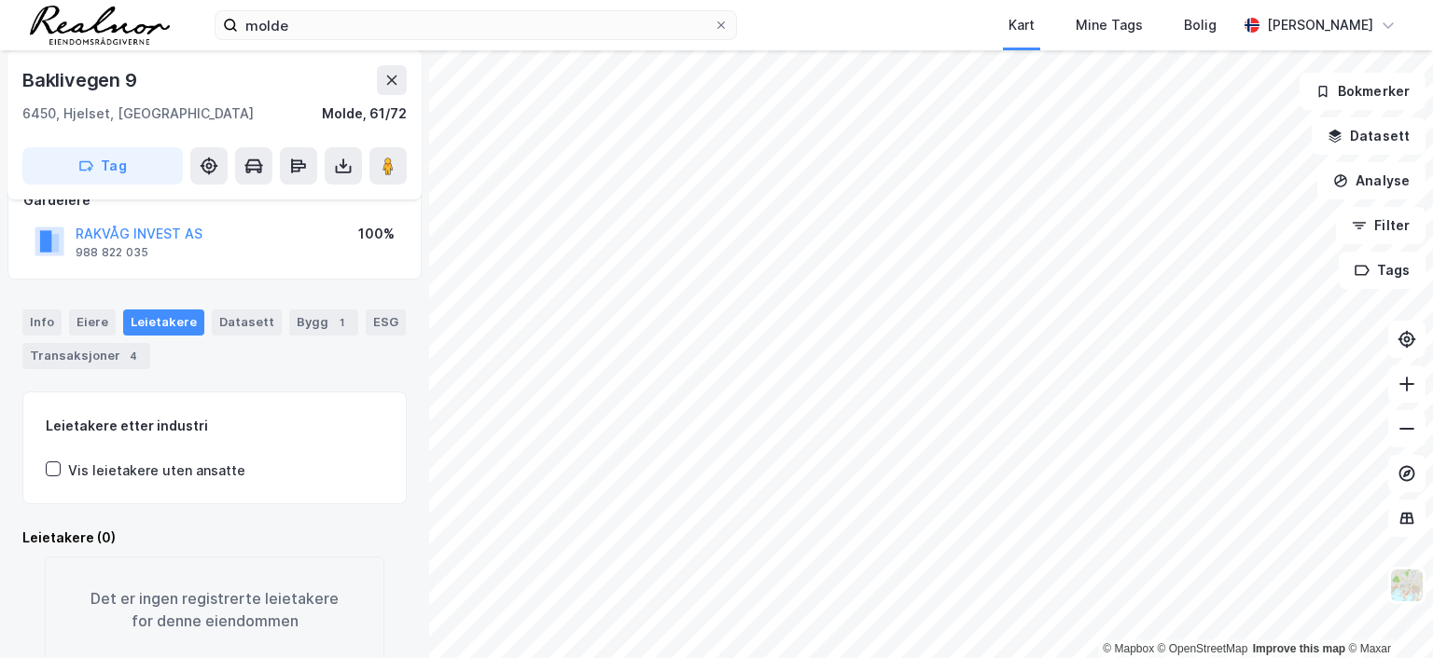
scroll to position [172, 0]
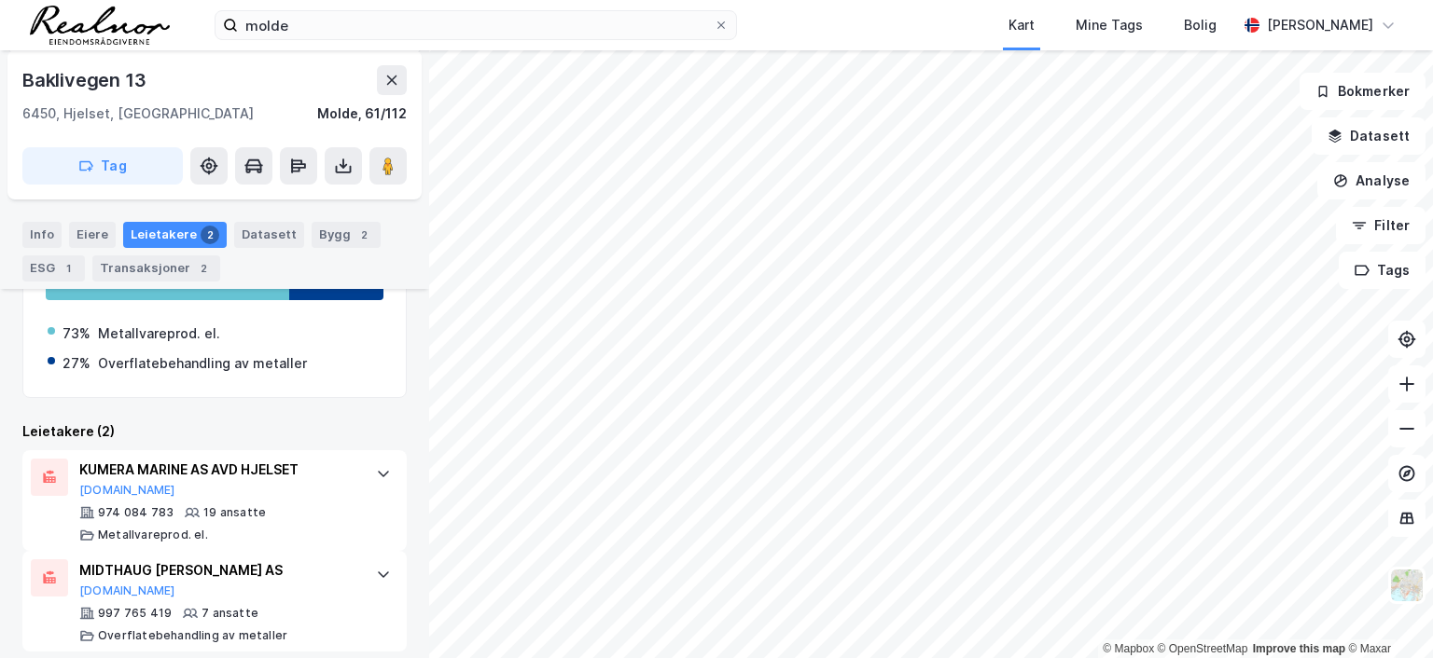
scroll to position [364, 0]
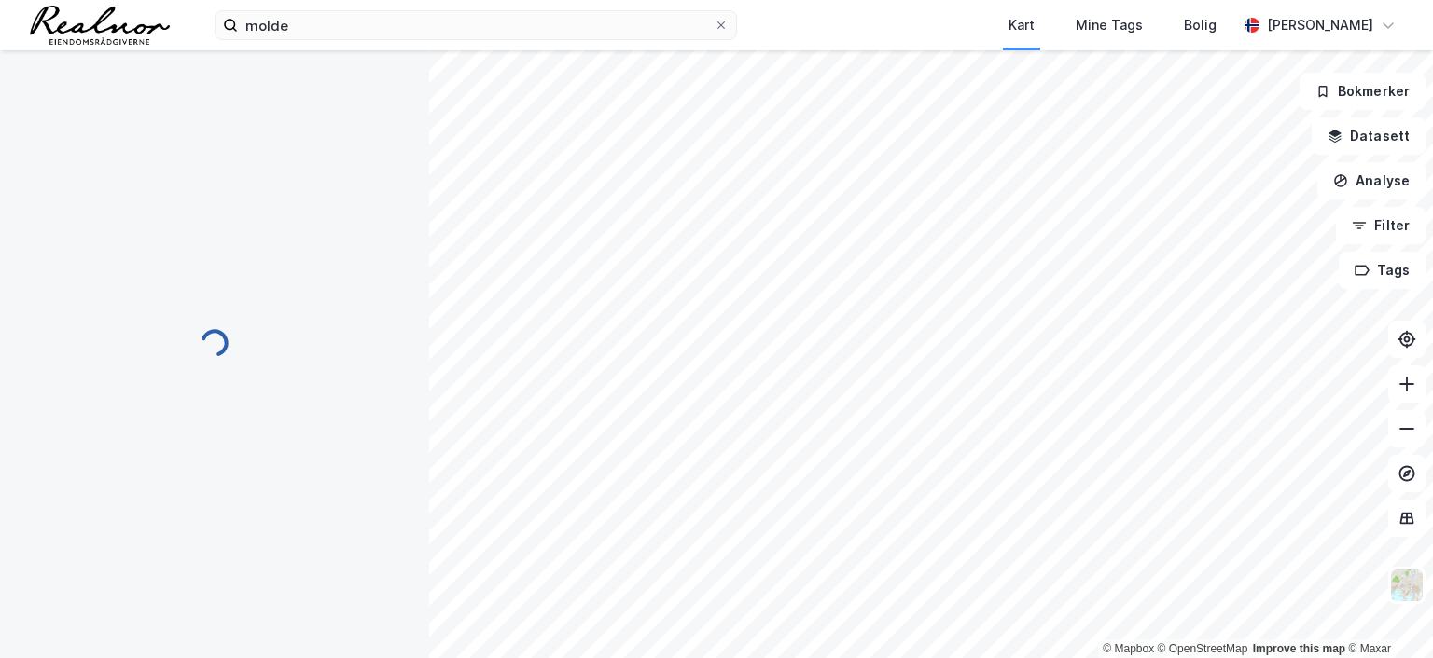
scroll to position [172, 0]
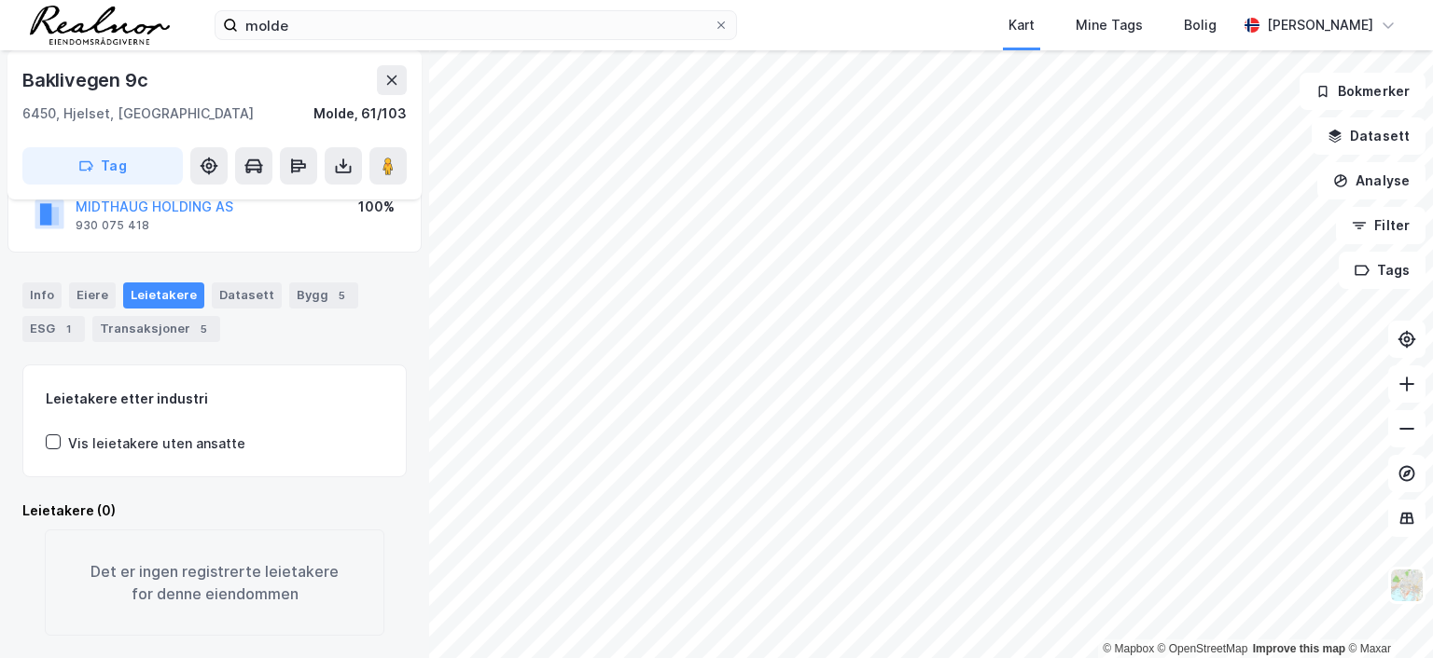
scroll to position [172, 0]
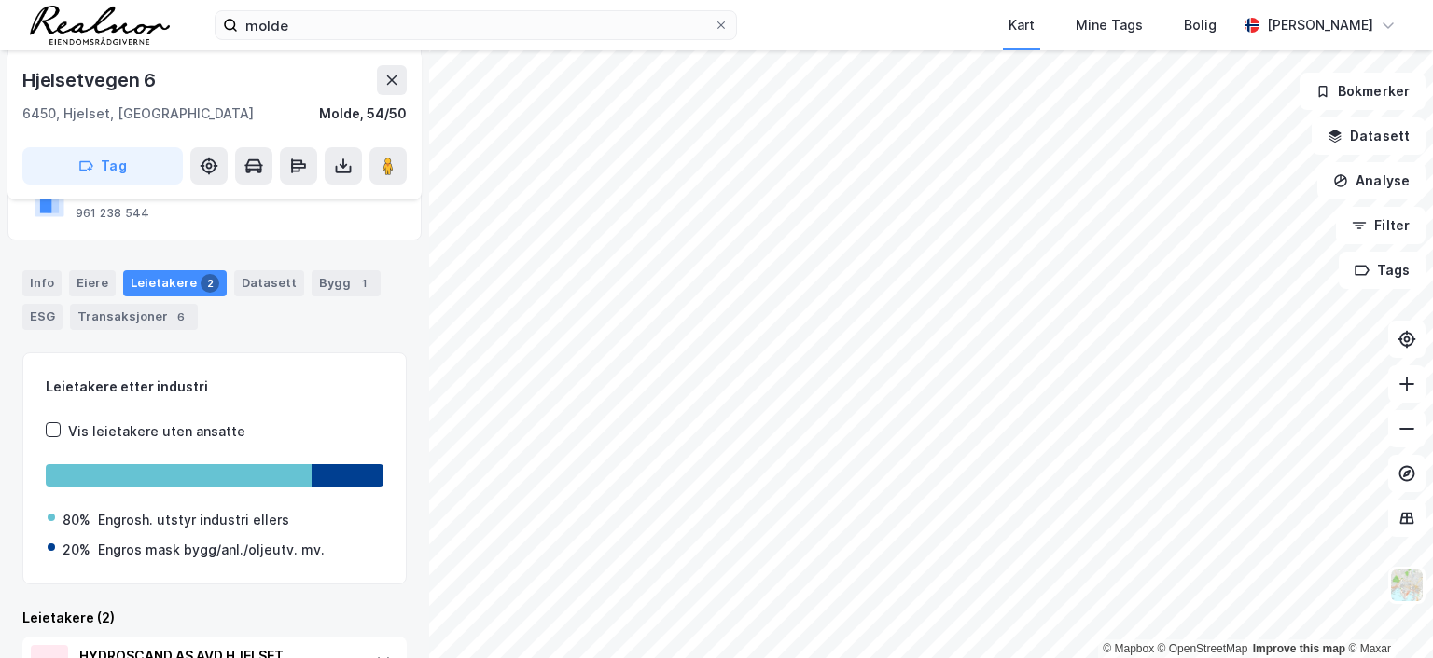
scroll to position [162, 0]
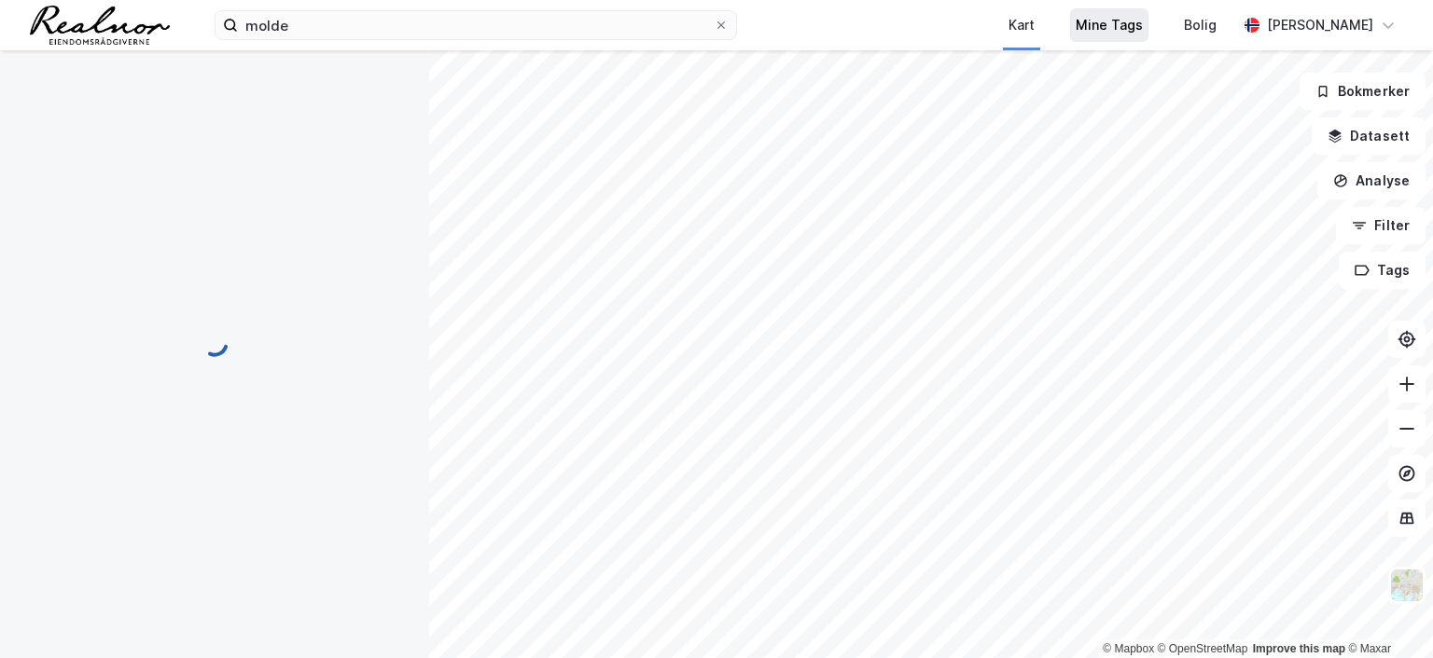
scroll to position [162, 0]
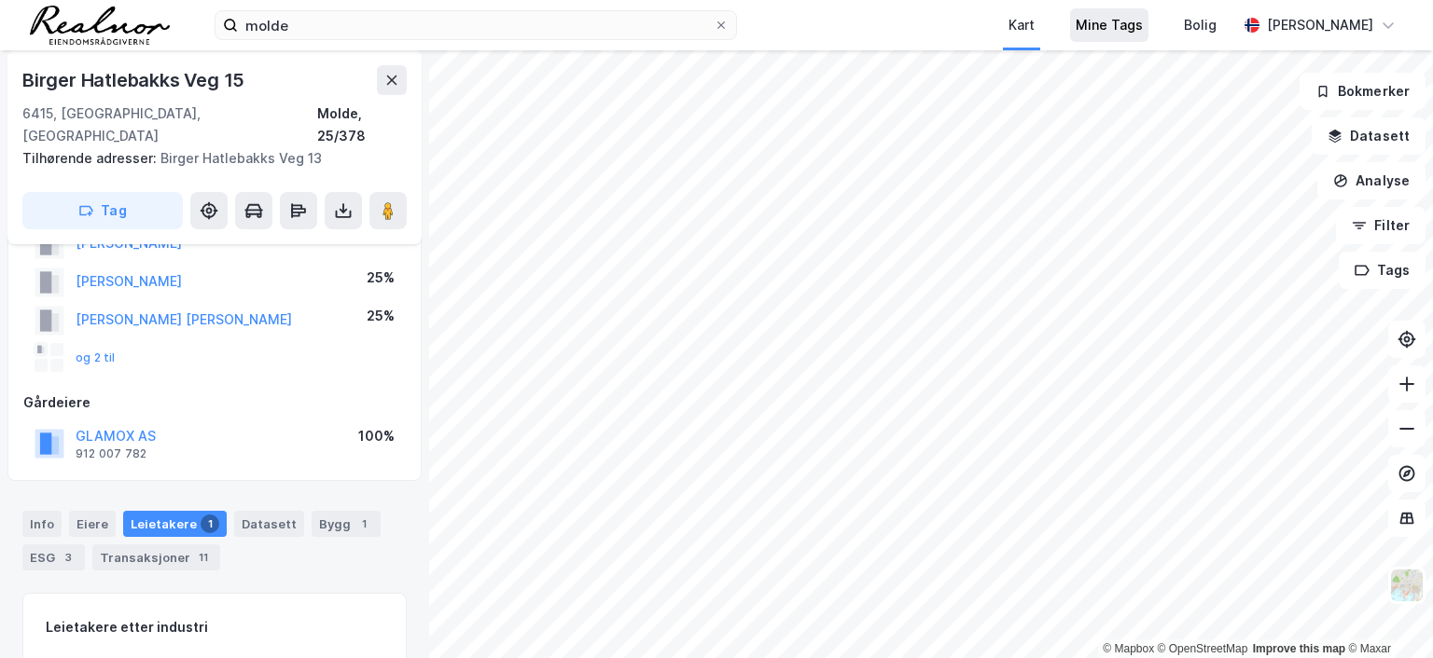
scroll to position [162, 0]
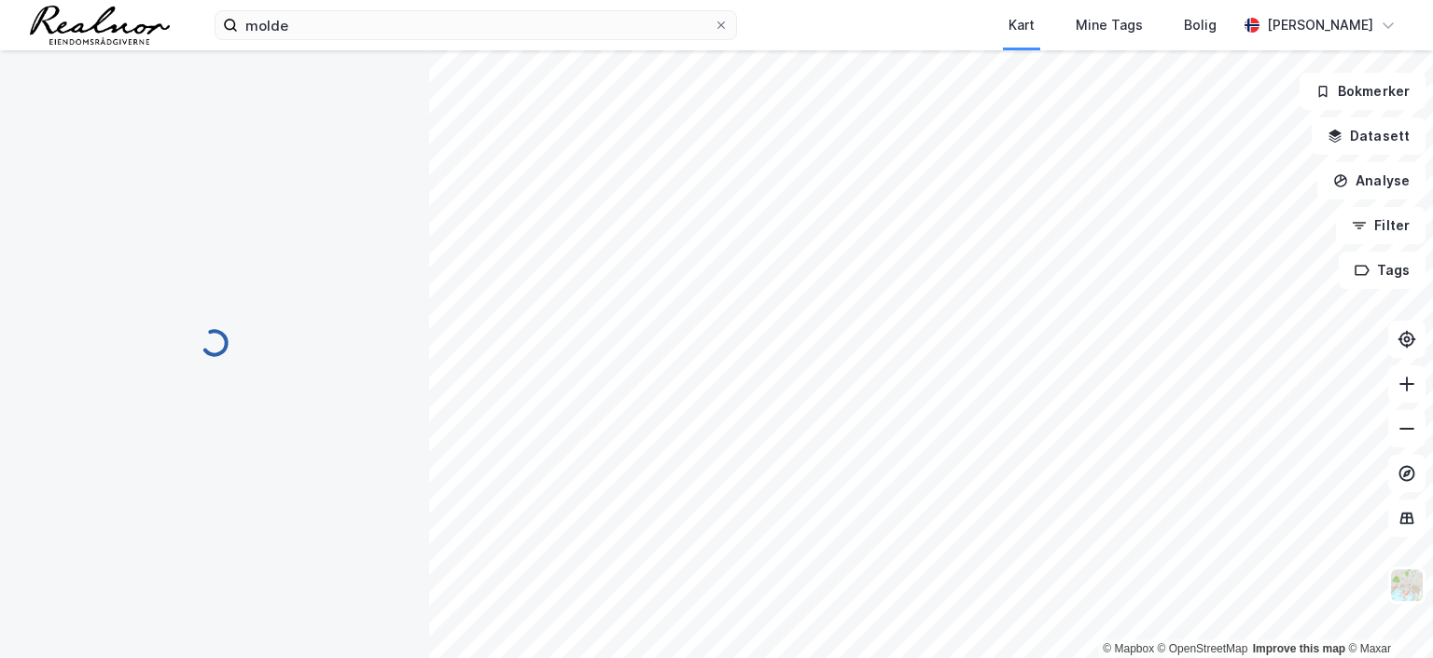
scroll to position [3, 0]
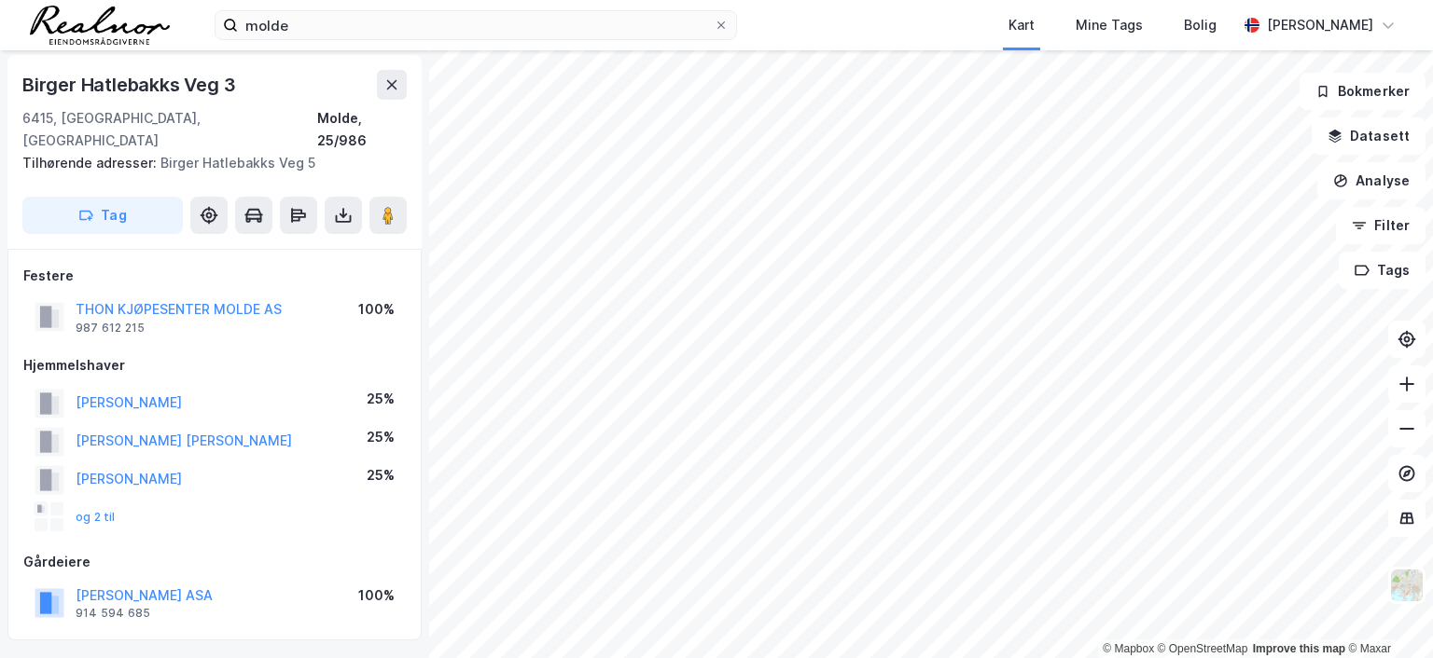
scroll to position [3, 0]
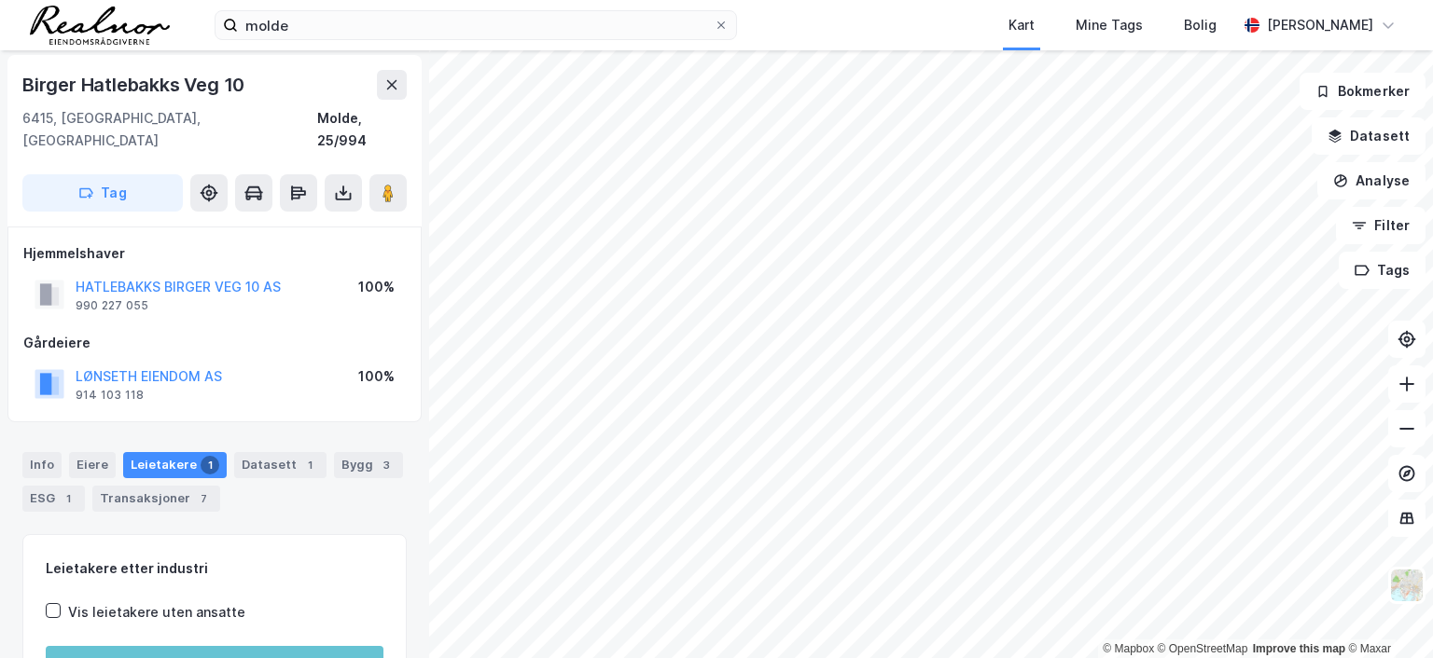
scroll to position [3, 0]
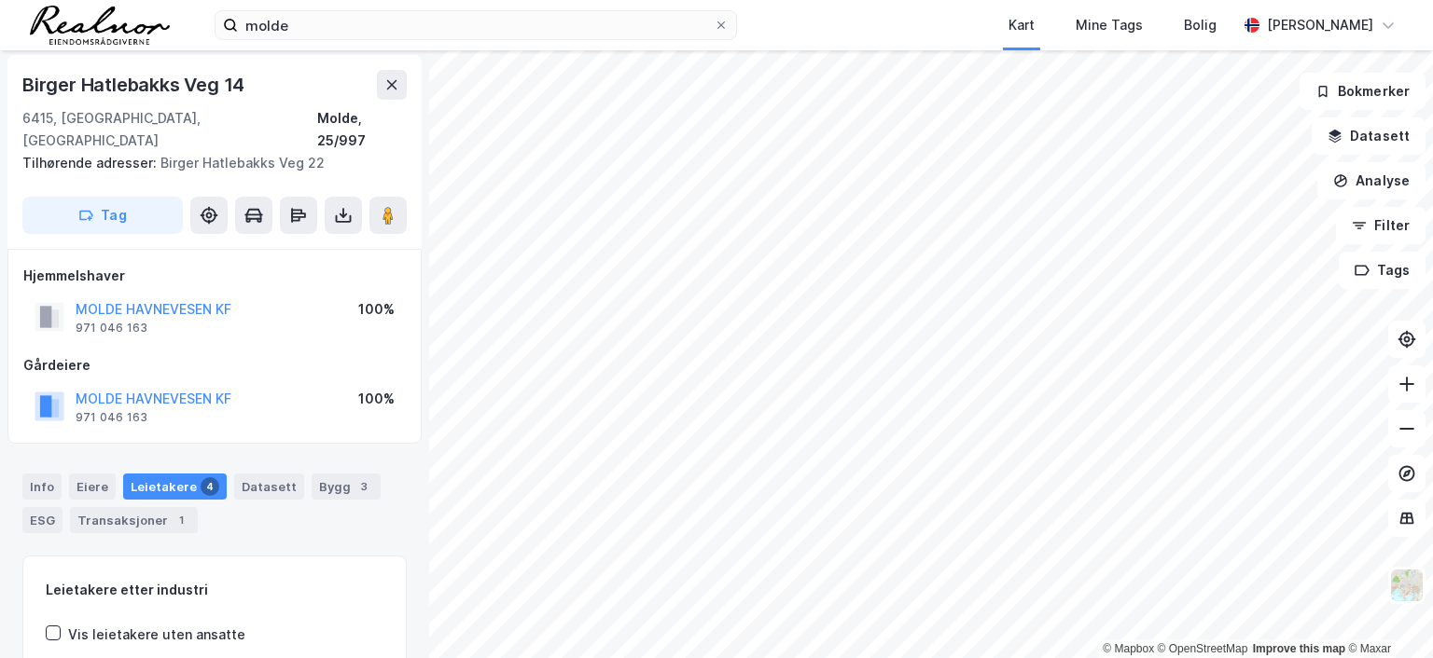
scroll to position [3, 0]
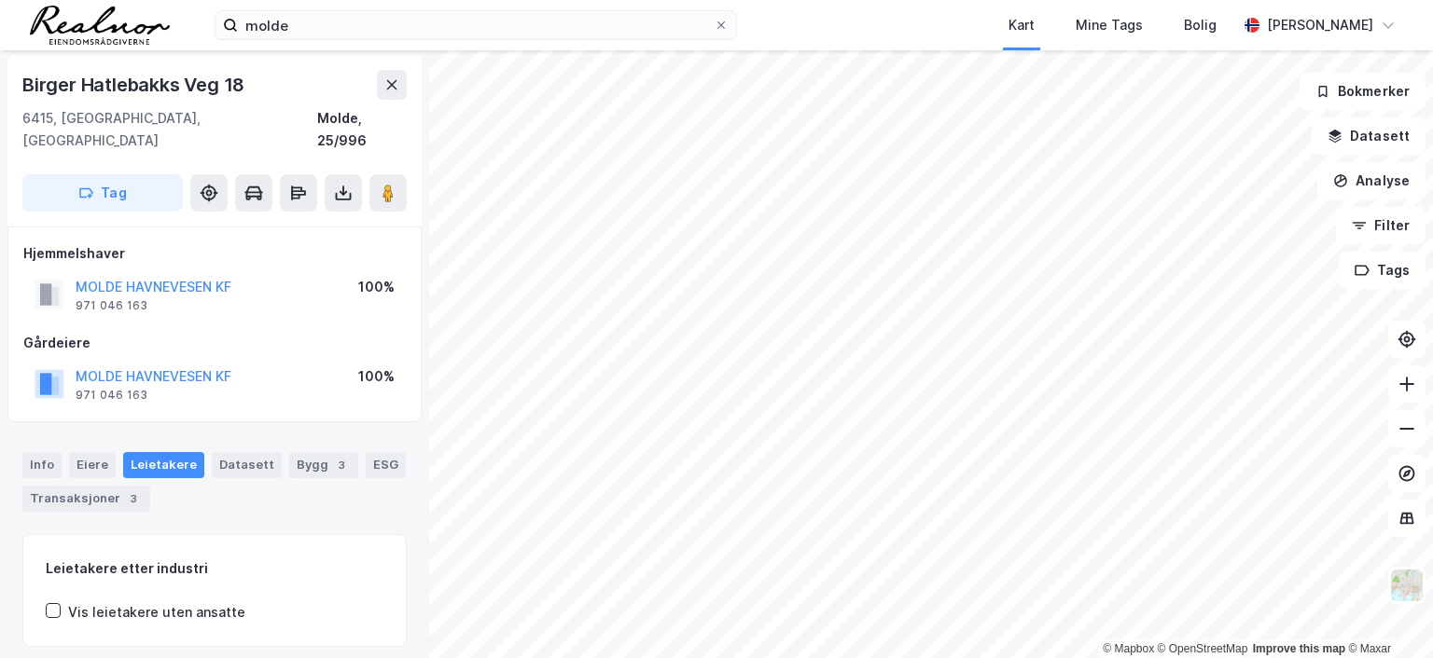
scroll to position [3, 0]
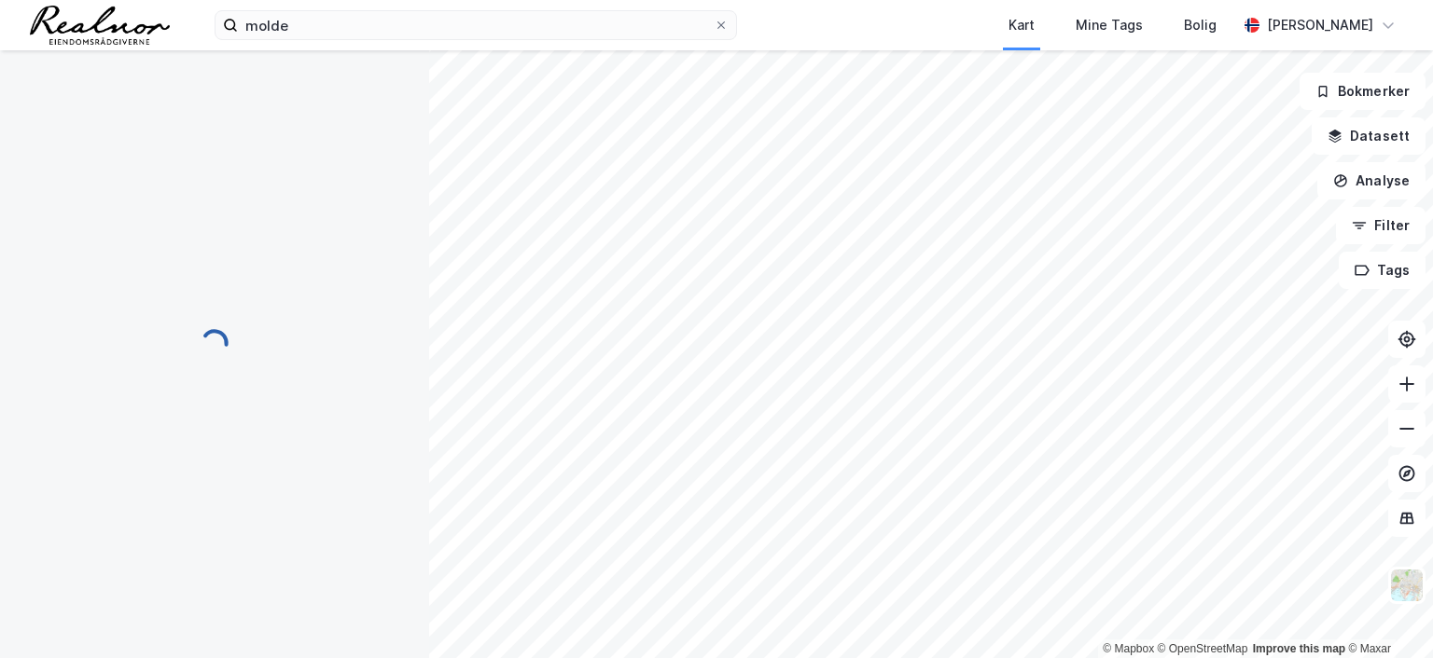
scroll to position [3, 0]
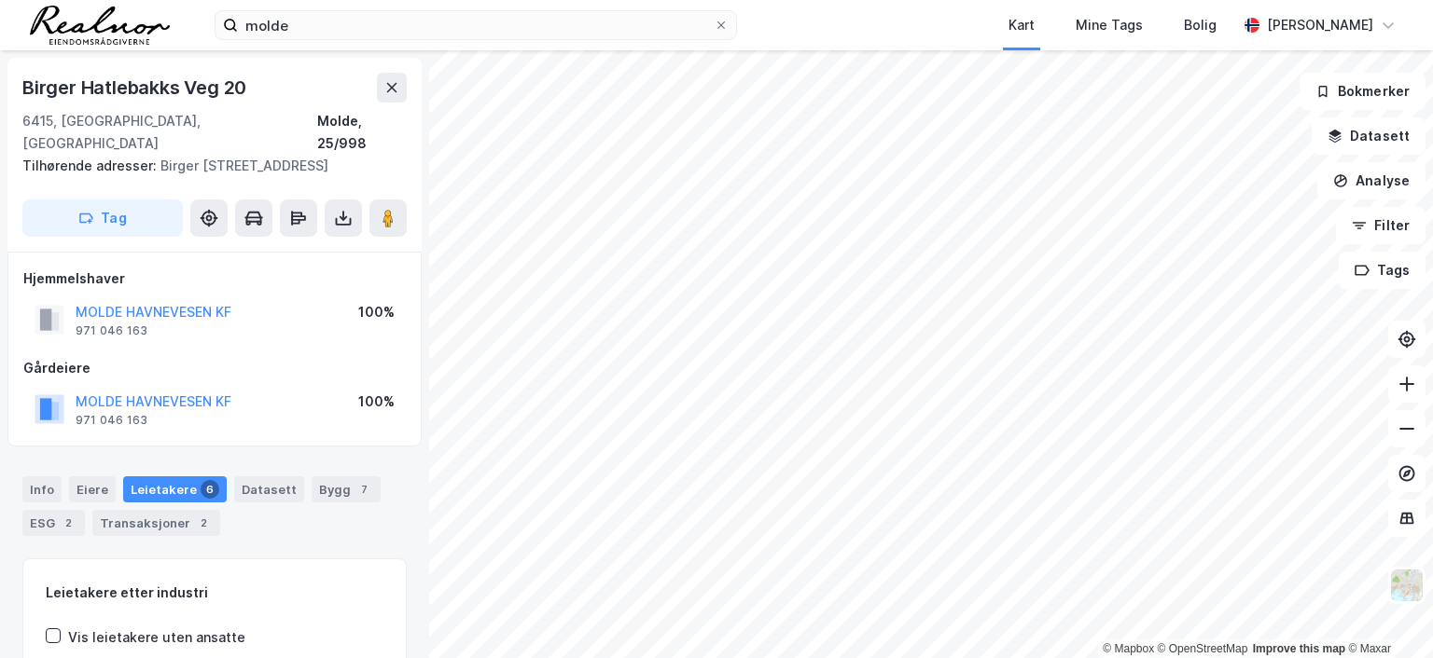
scroll to position [3, 0]
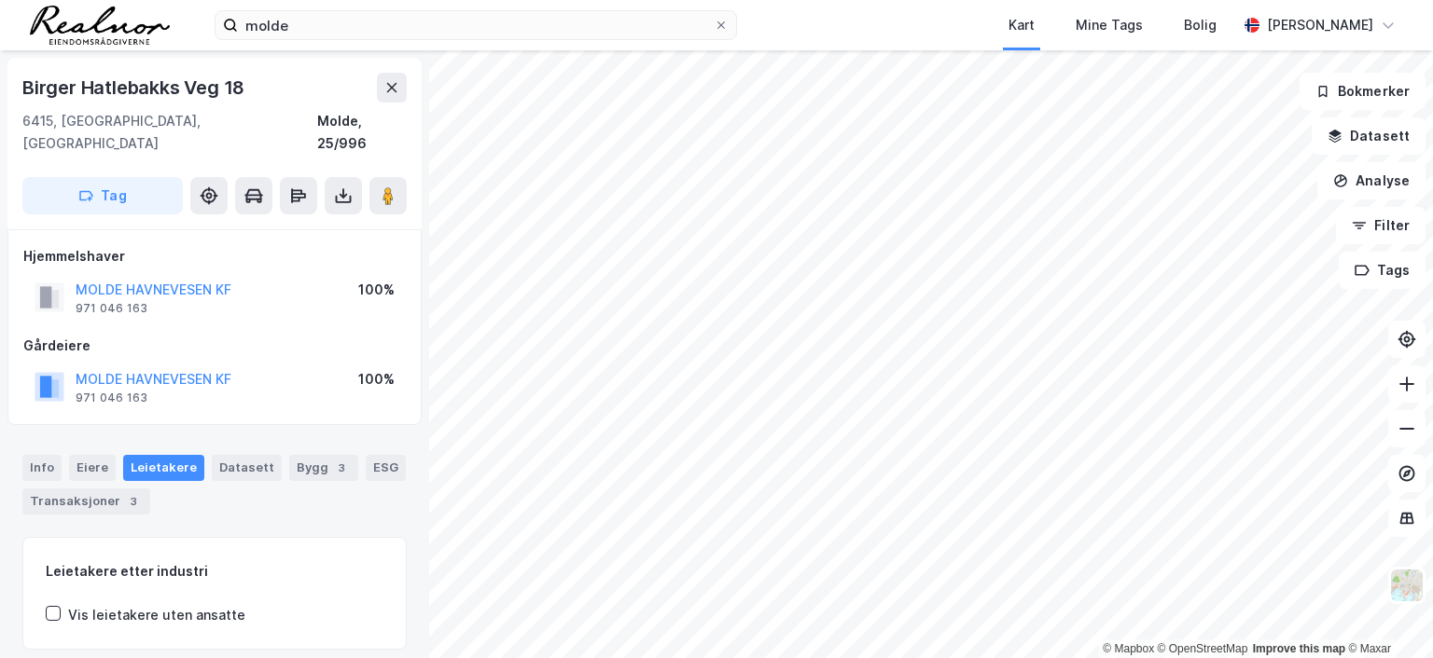
scroll to position [3, 0]
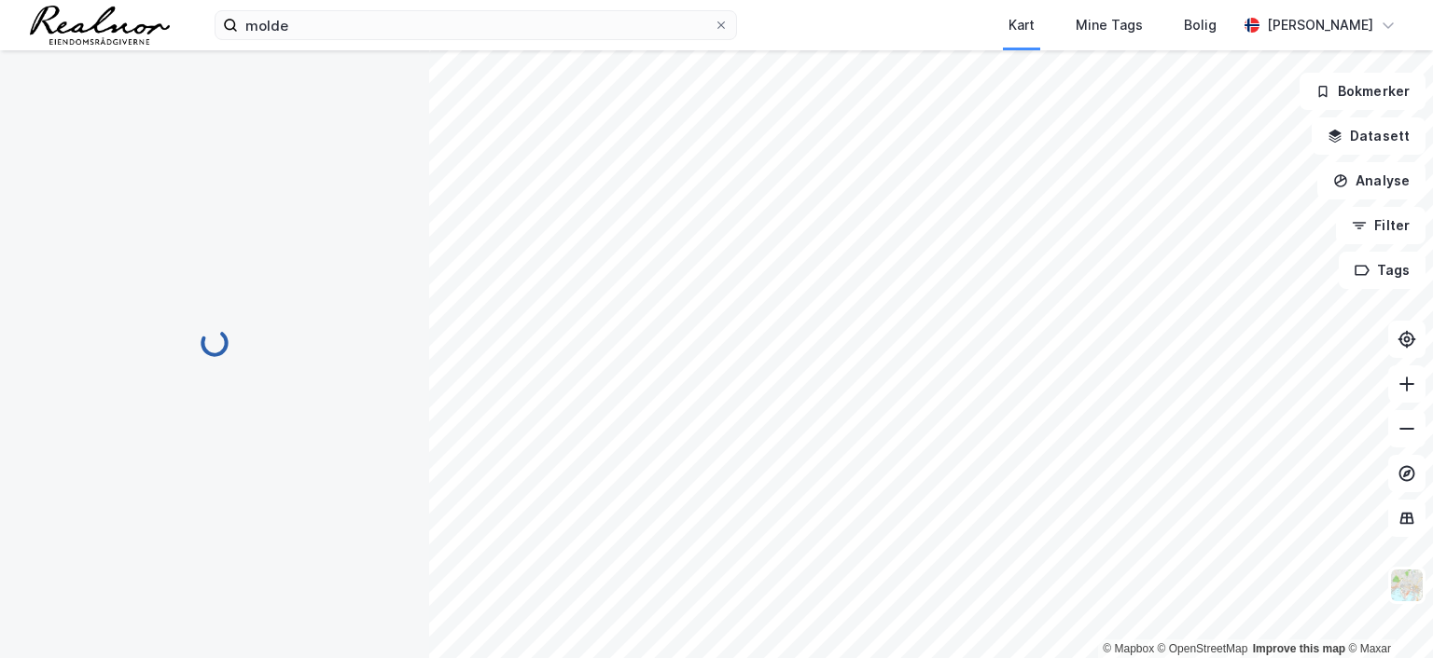
scroll to position [3, 0]
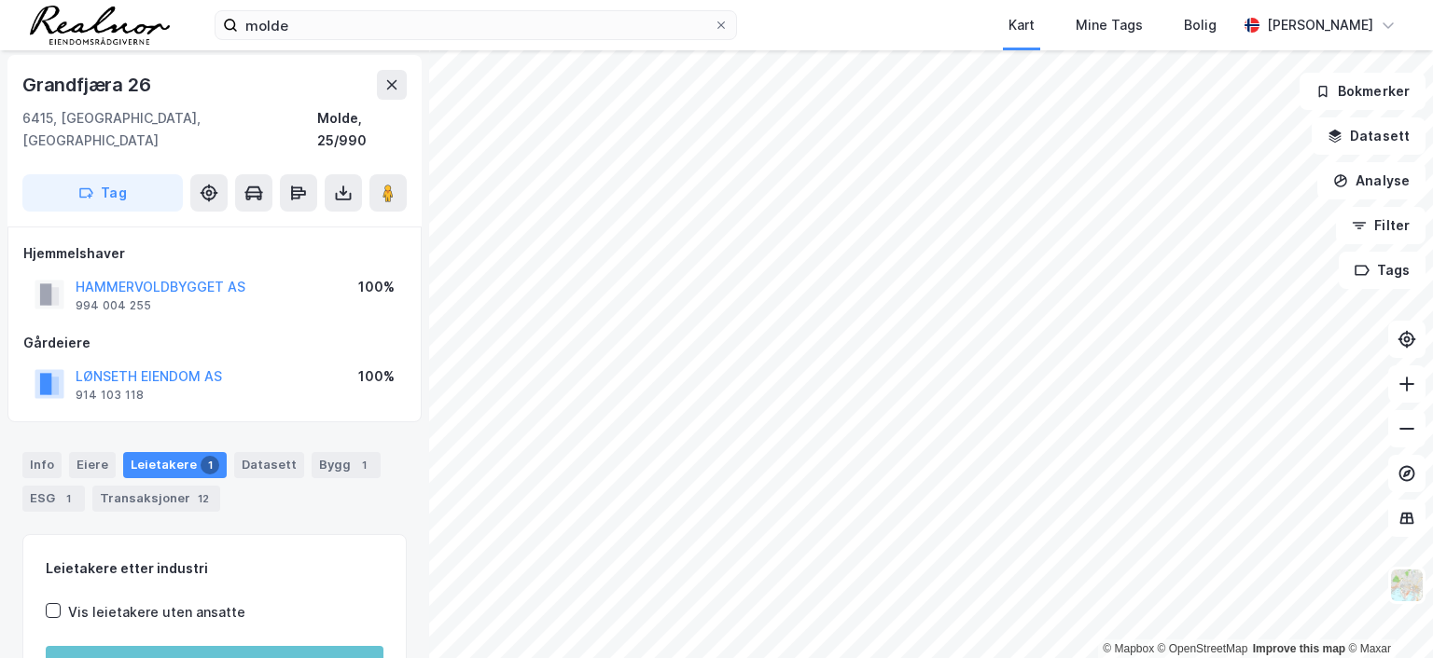
scroll to position [3, 0]
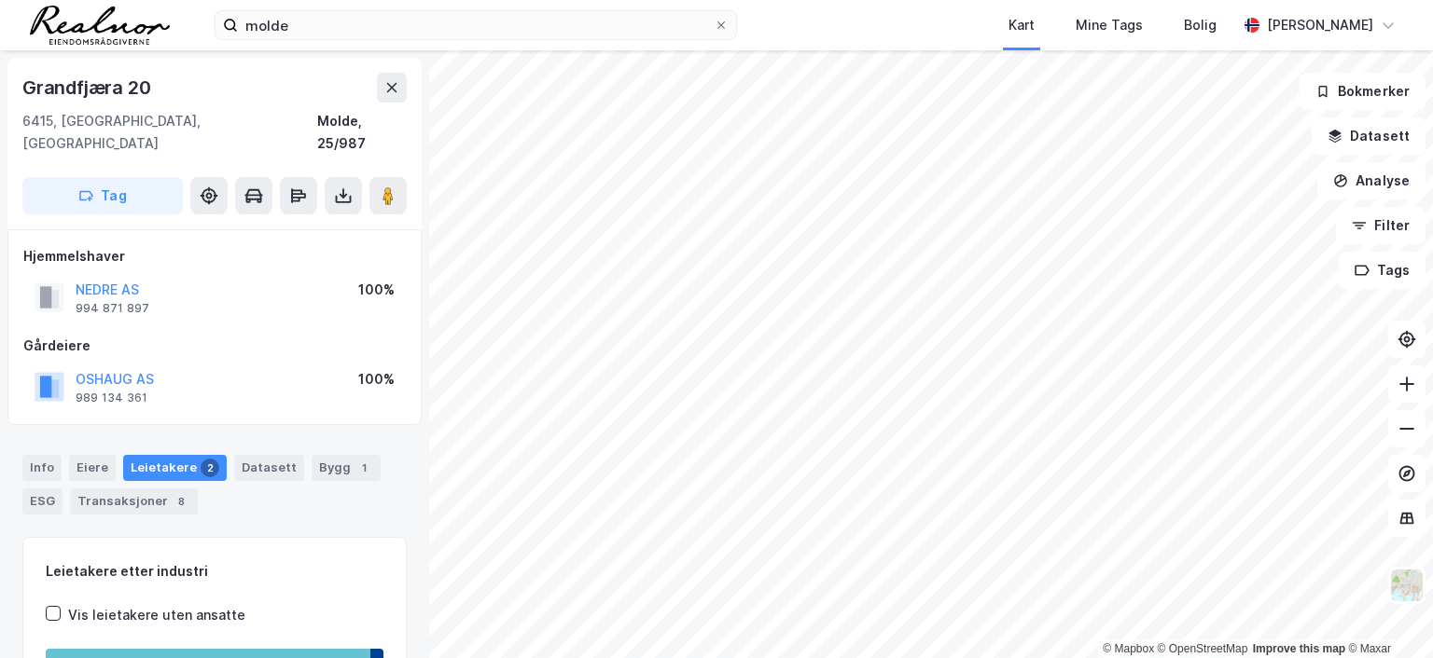
scroll to position [3, 0]
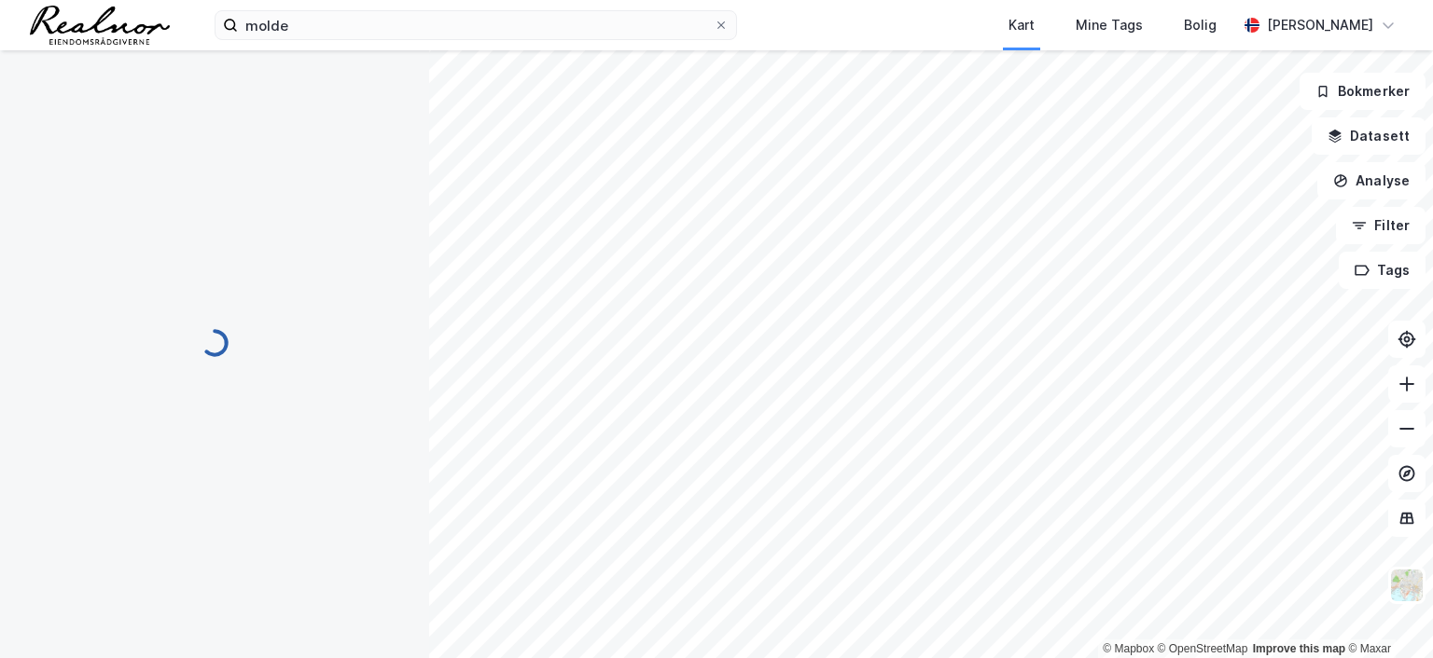
scroll to position [3, 0]
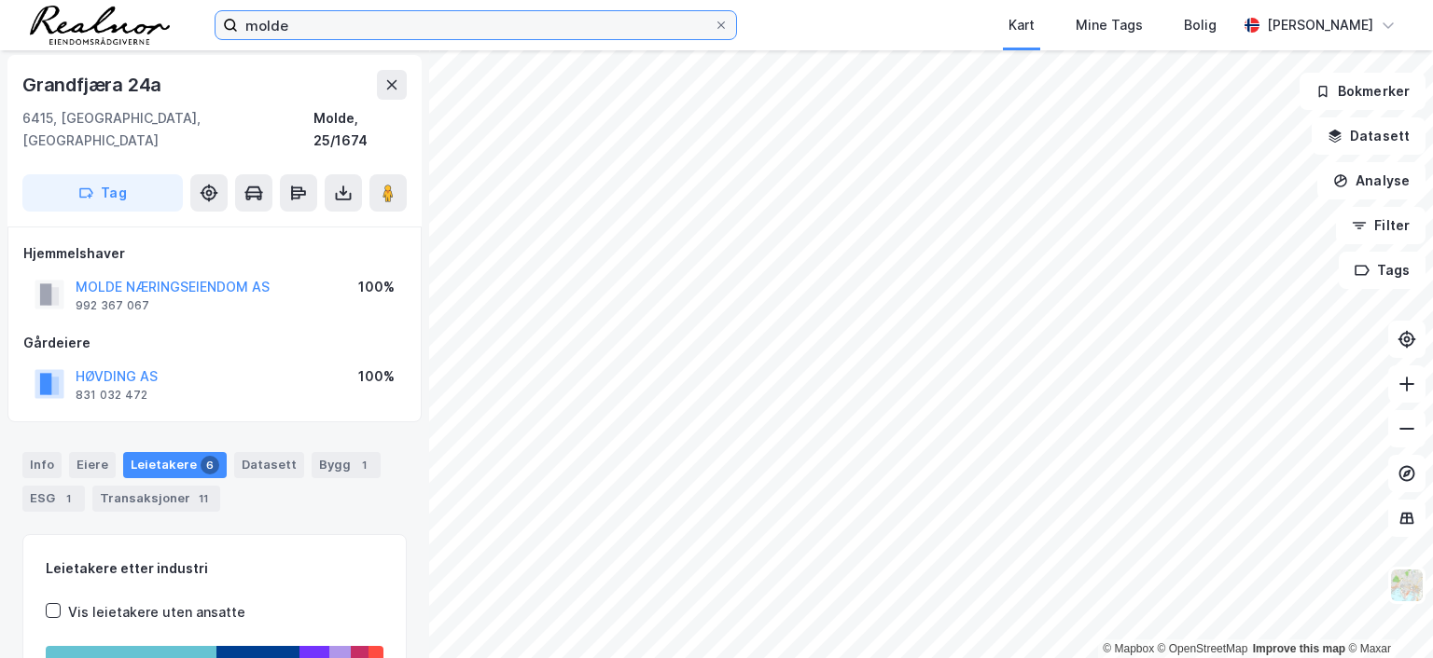
click at [327, 25] on input "molde" at bounding box center [476, 25] width 476 height 28
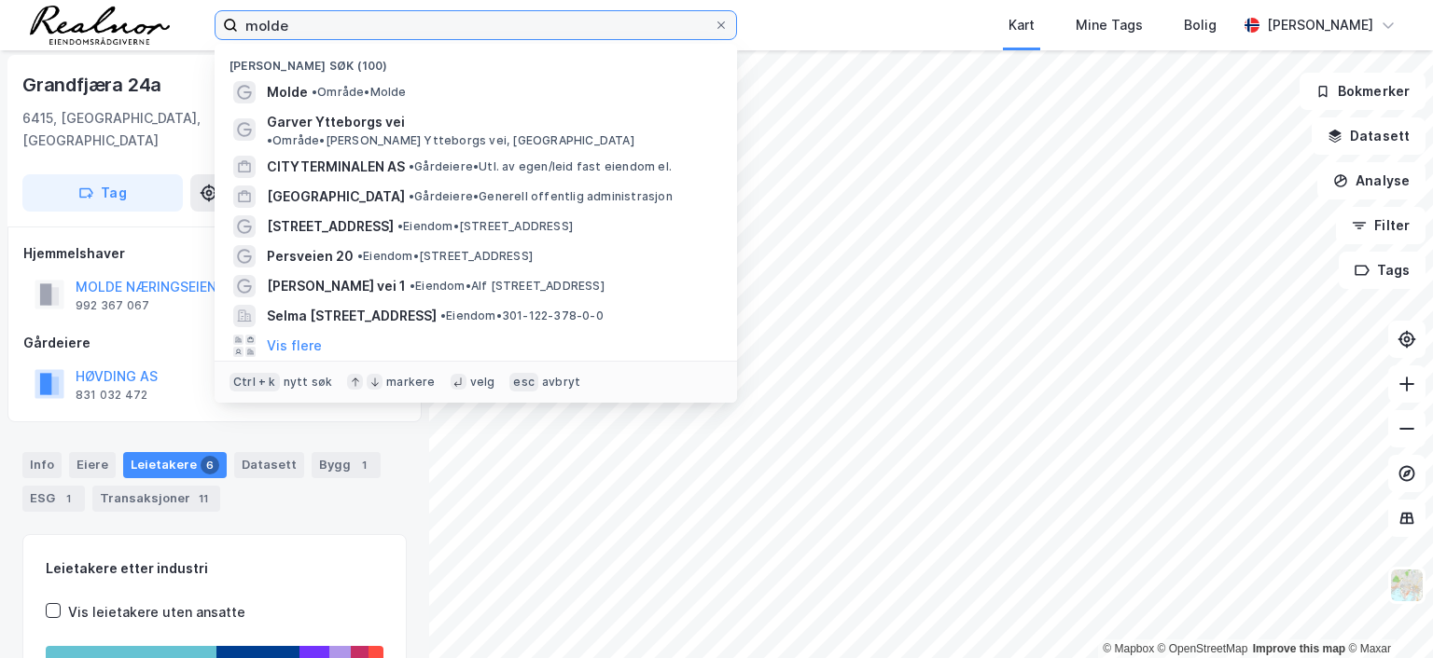
drag, startPoint x: 325, startPoint y: 23, endPoint x: 155, endPoint y: 19, distance: 169.8
click at [155, 19] on div "molde Nylige søk (100) Molde • Område • Molde [PERSON_NAME] Ytteborgs vei • Omr…" at bounding box center [716, 25] width 1433 height 50
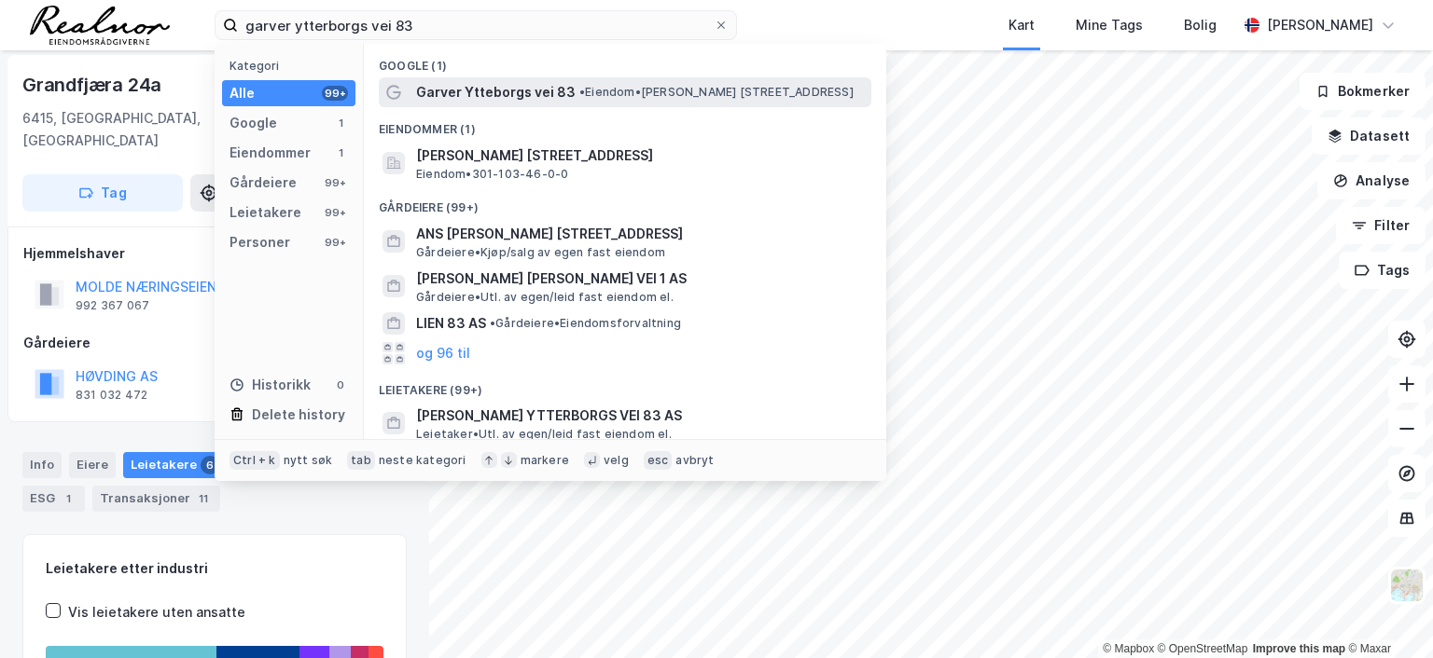
click at [579, 87] on span "•" at bounding box center [582, 92] width 6 height 14
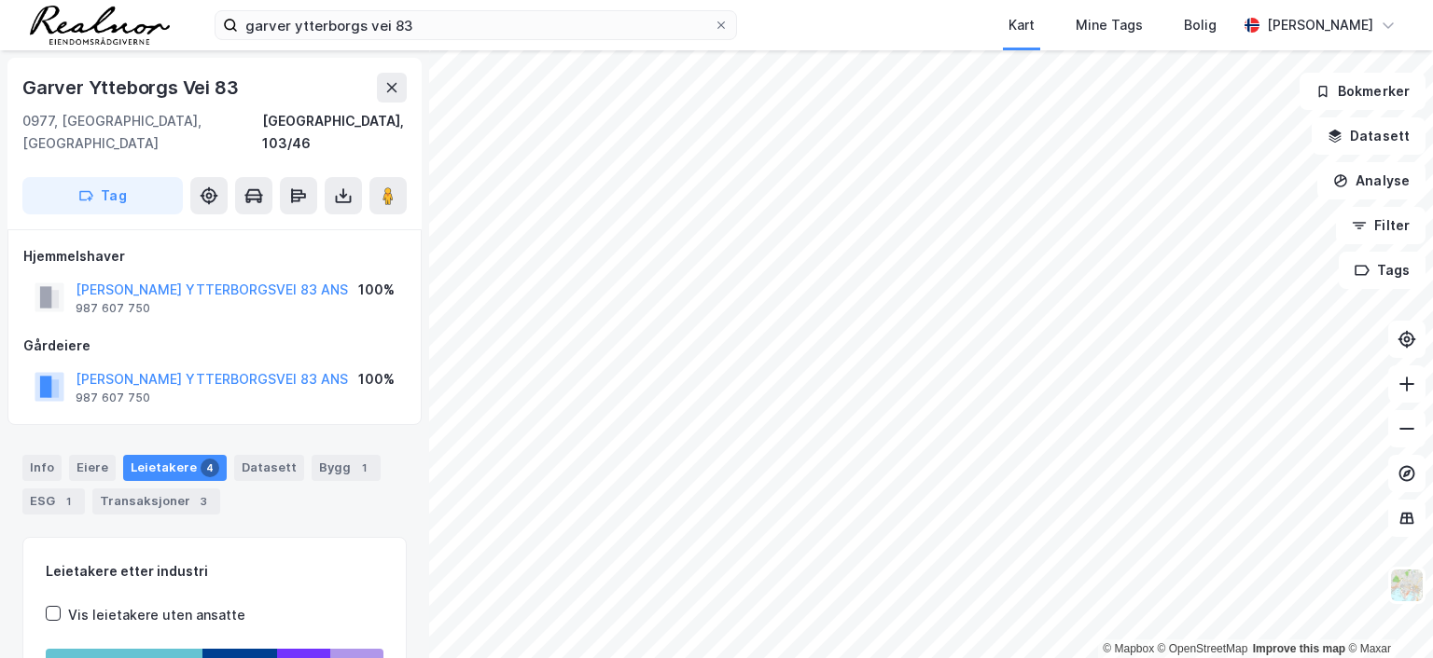
scroll to position [3, 0]
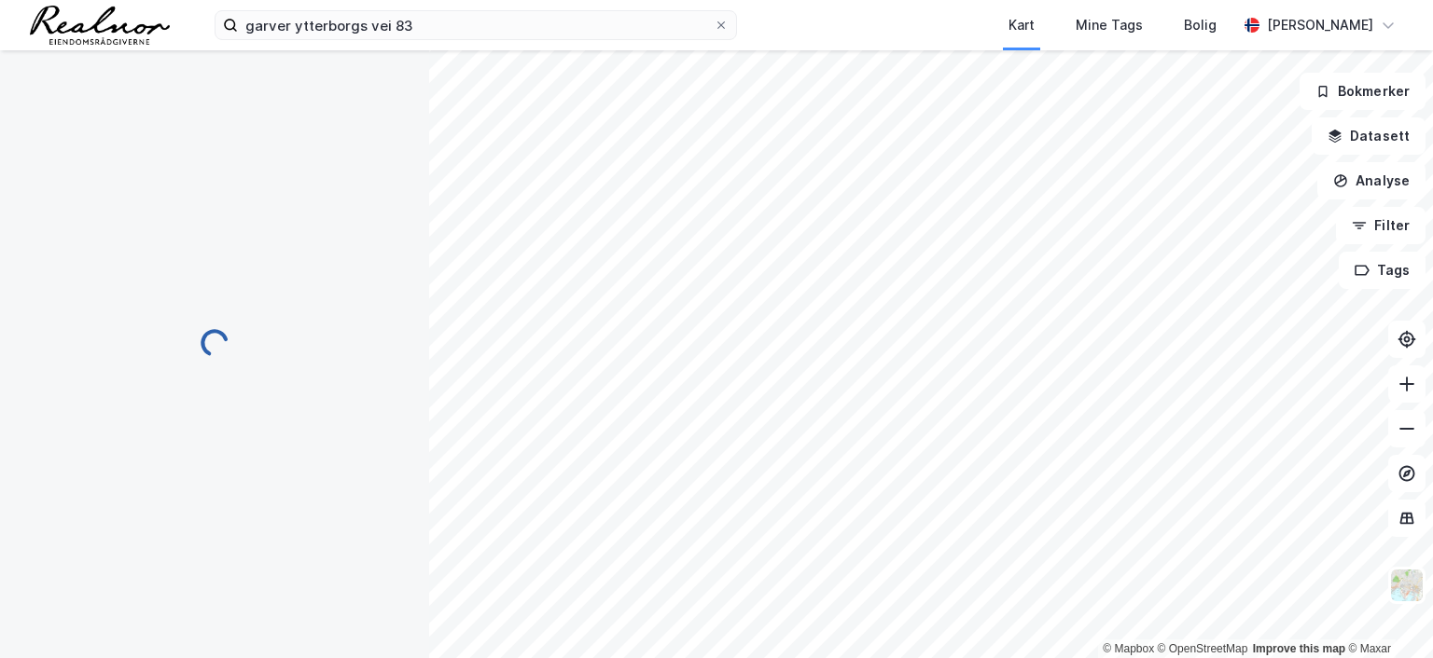
scroll to position [3, 0]
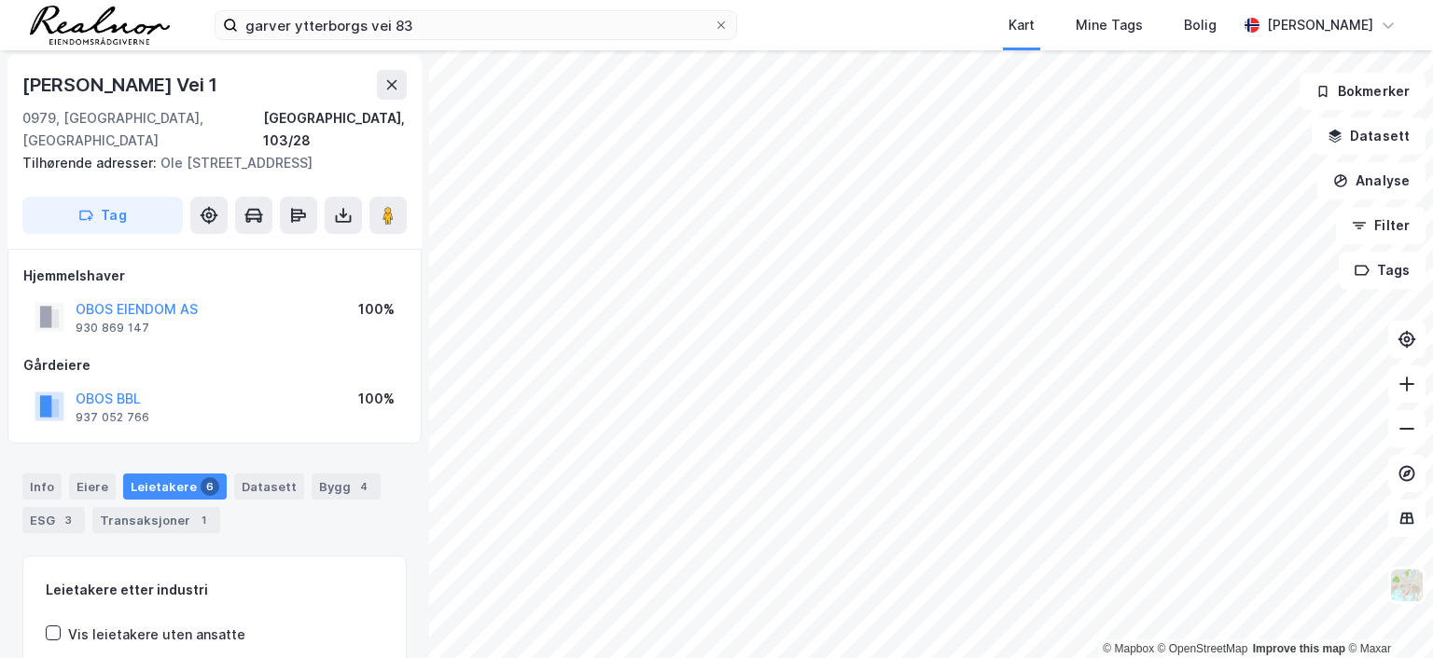
scroll to position [3, 0]
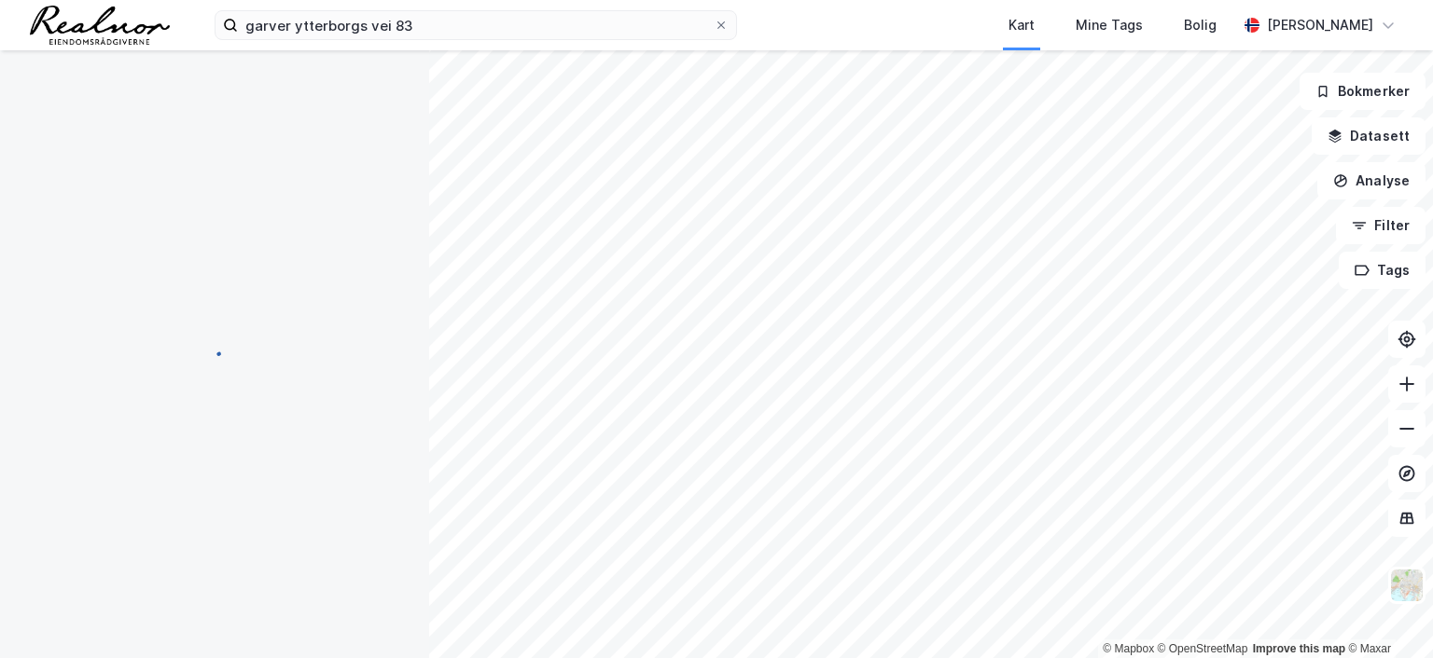
scroll to position [3, 0]
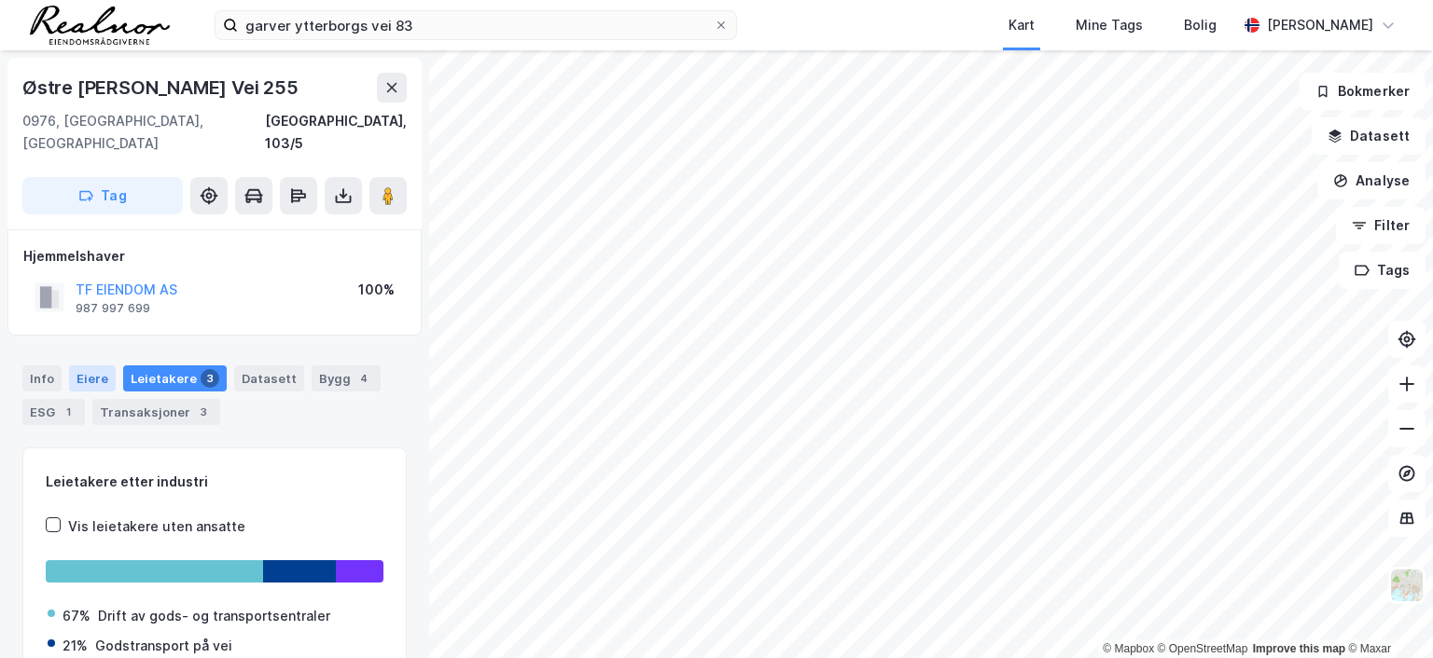
click at [92, 366] on div "Eiere" at bounding box center [92, 379] width 47 height 26
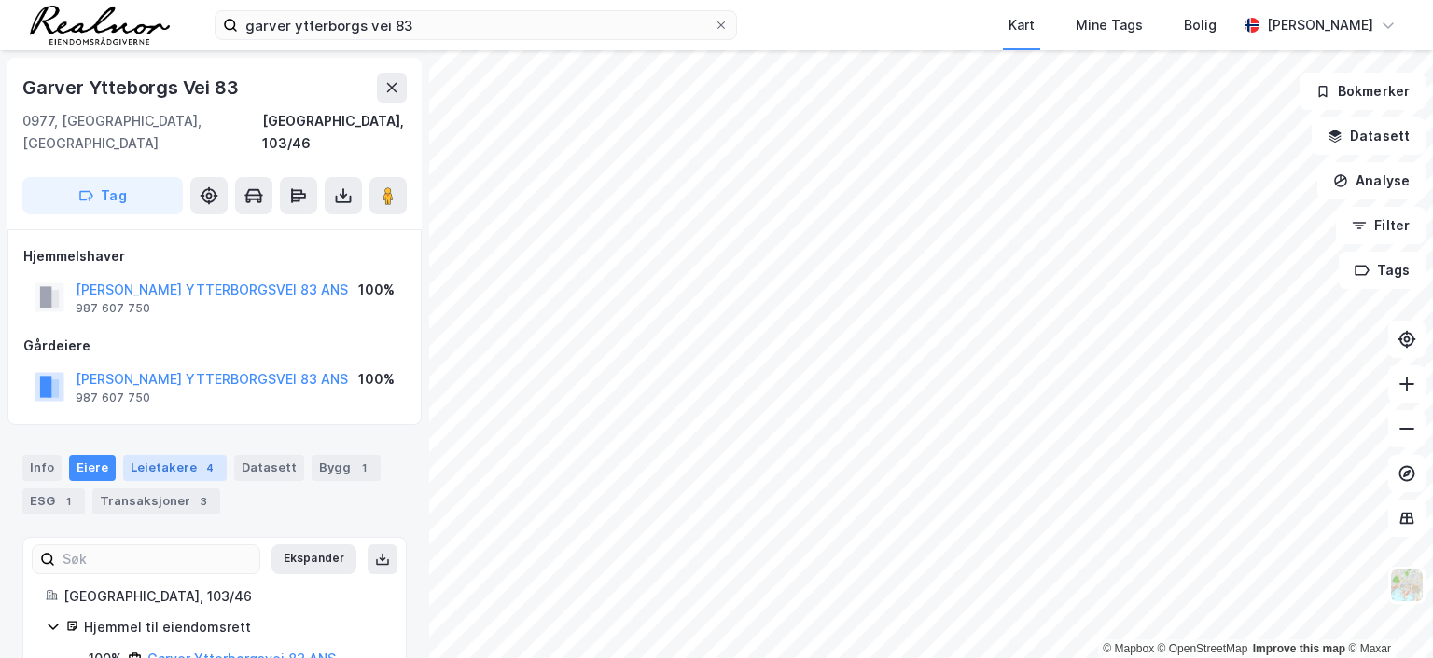
click at [172, 455] on div "Leietakere 4" at bounding box center [175, 468] width 104 height 26
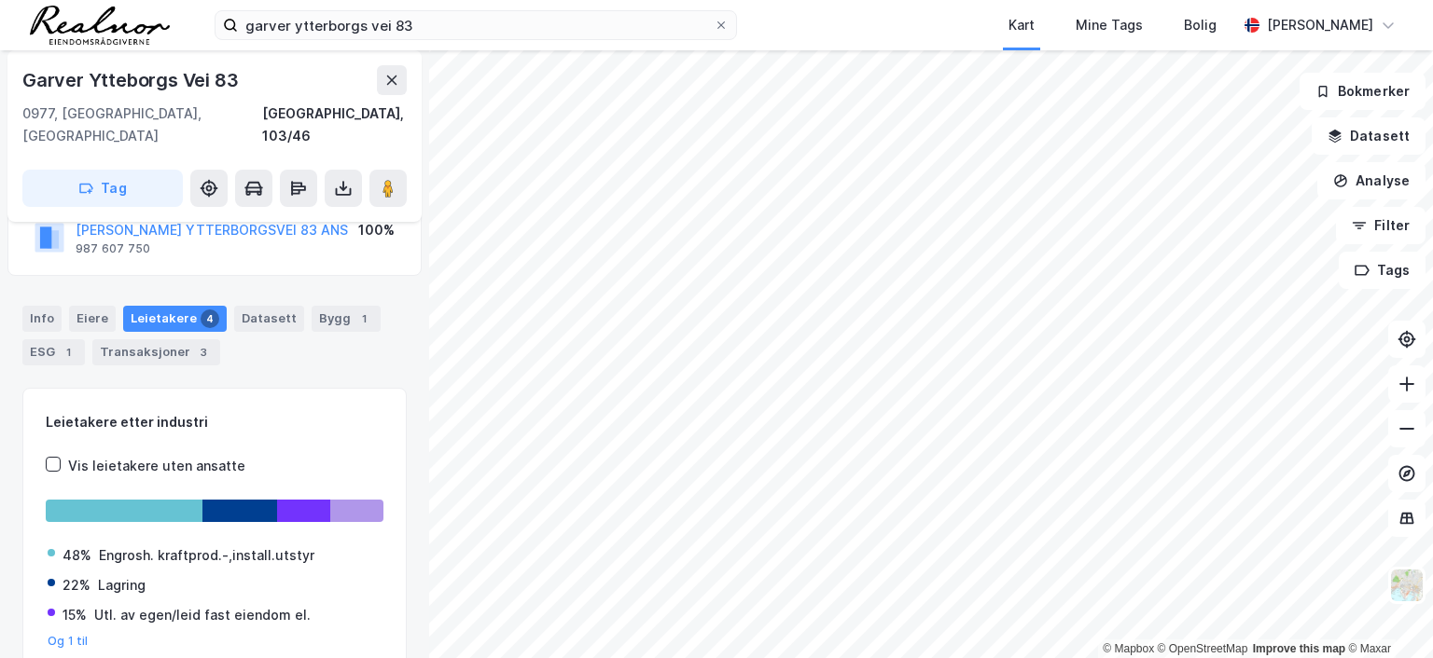
scroll to position [36, 0]
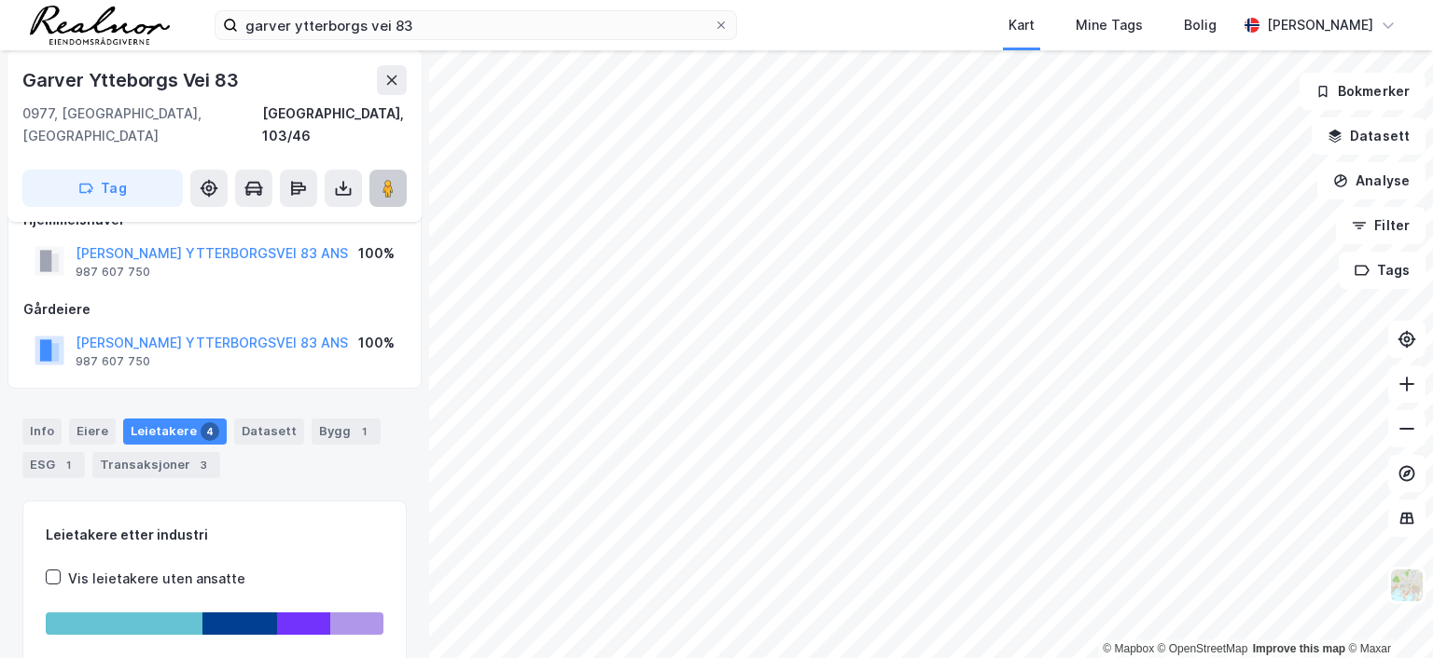
click at [388, 179] on image at bounding box center [387, 188] width 11 height 19
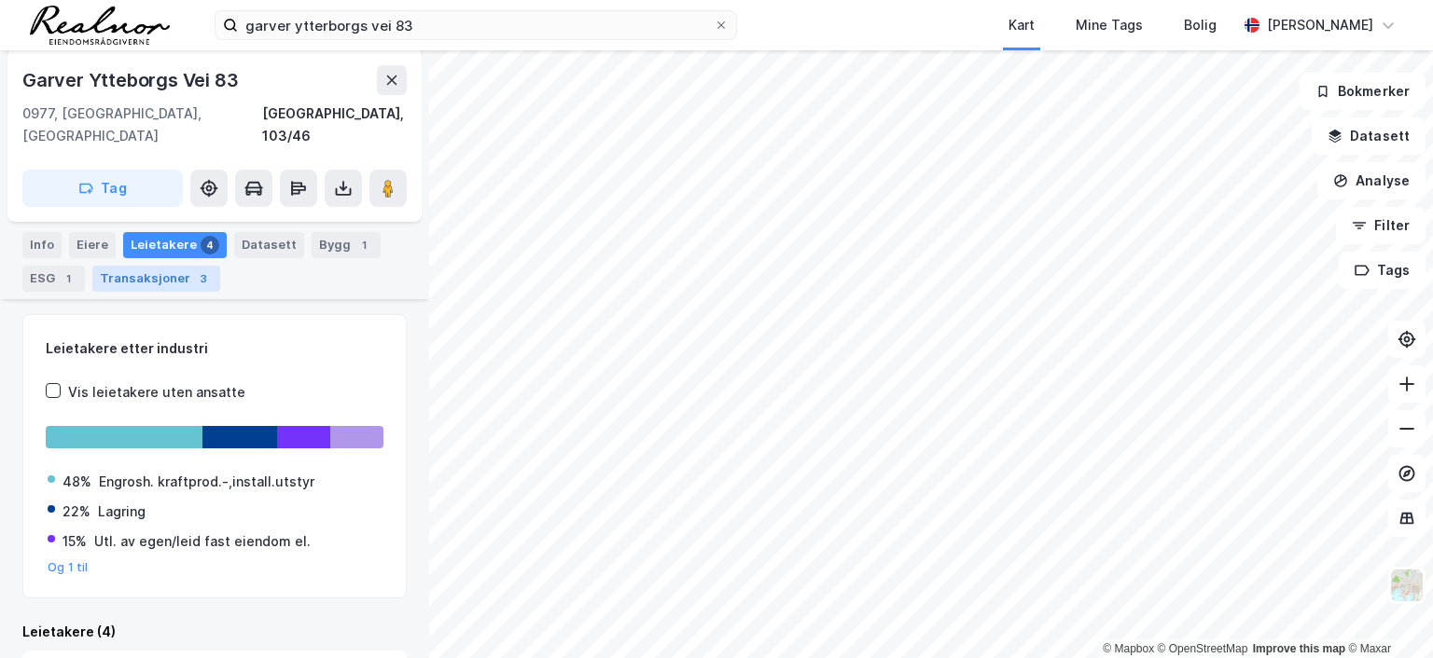
click at [168, 266] on div "Transaksjoner 3" at bounding box center [156, 279] width 128 height 26
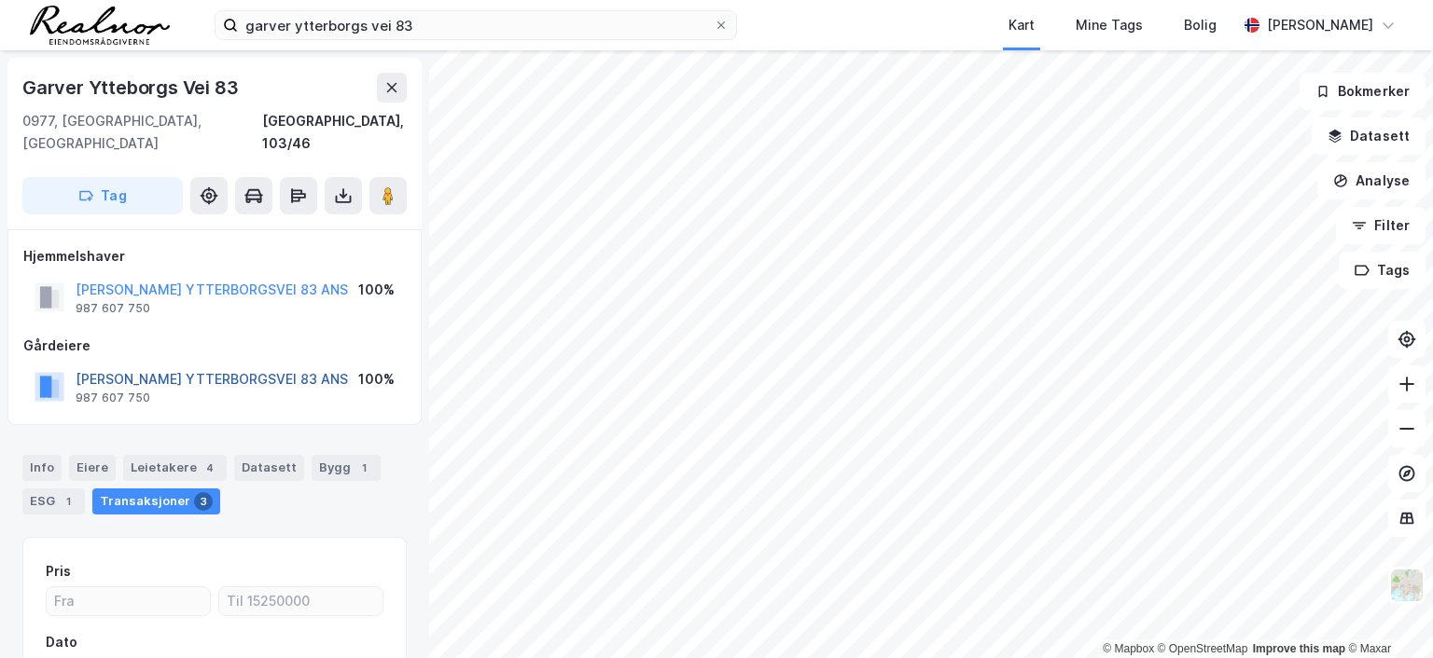
click at [0, 0] on button "[PERSON_NAME] YTTERBORGSVEI 83 ANS" at bounding box center [0, 0] width 0 height 0
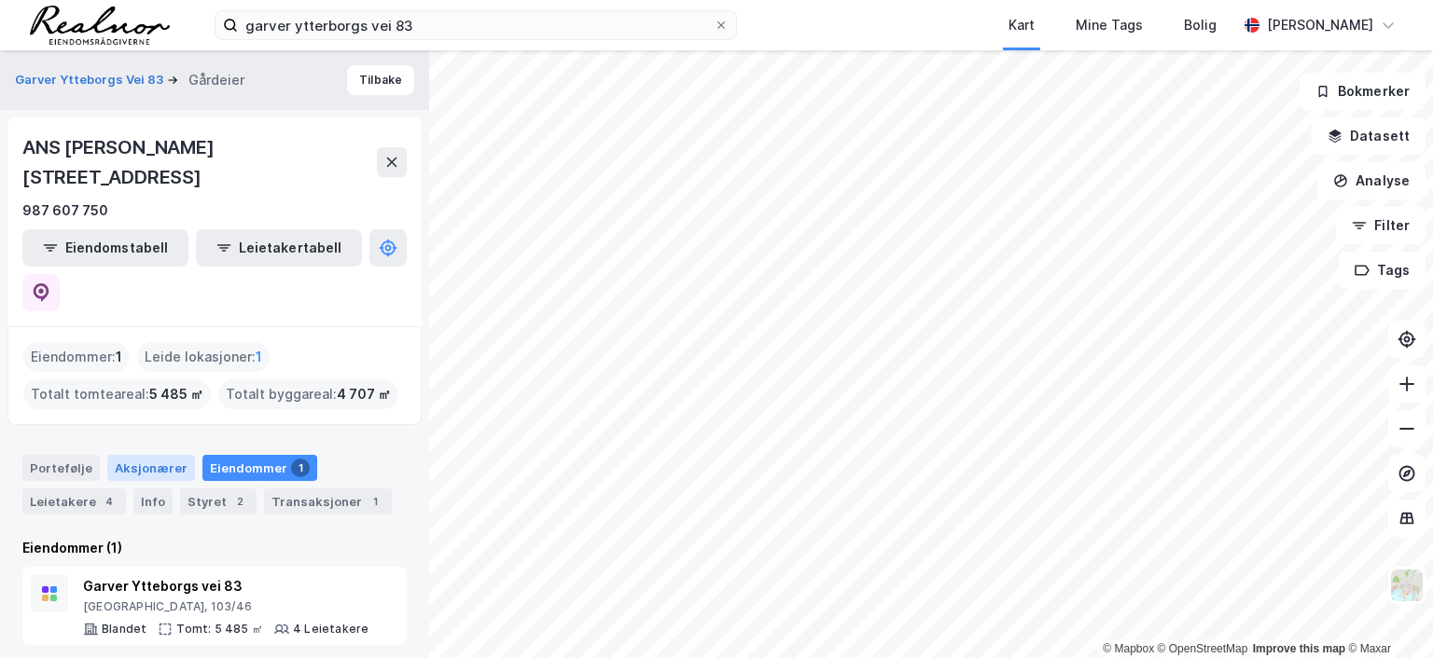
click at [165, 455] on div "Aksjonærer" at bounding box center [151, 468] width 88 height 26
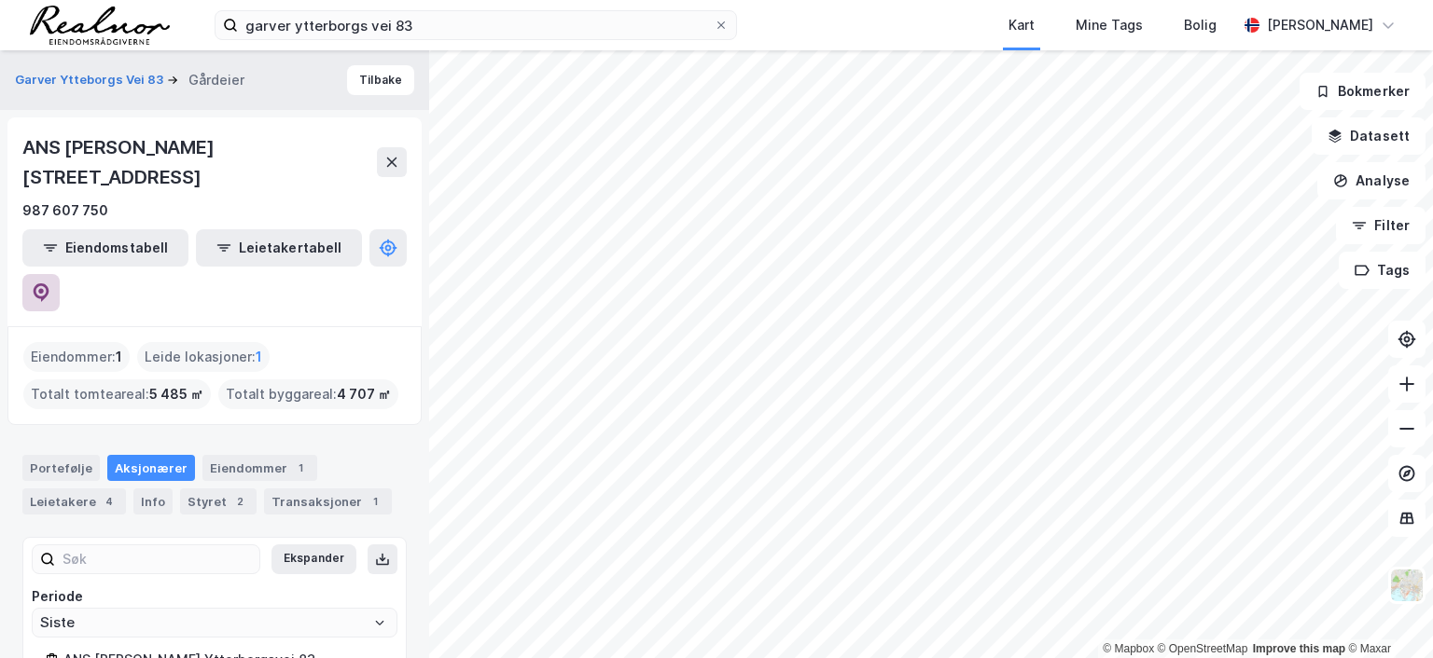
click at [44, 288] on icon at bounding box center [41, 291] width 6 height 6
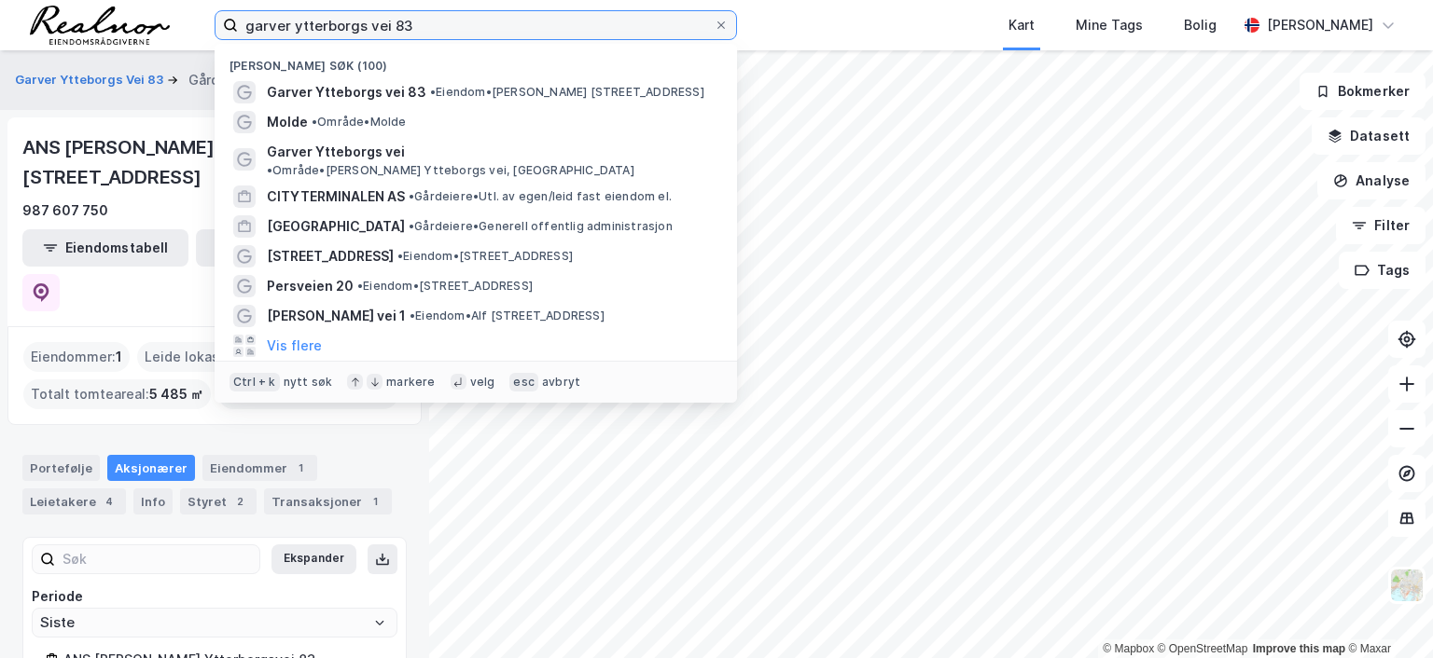
click at [429, 21] on input "garver ytterborgs vei 83" at bounding box center [476, 25] width 476 height 28
drag, startPoint x: 429, startPoint y: 21, endPoint x: 151, endPoint y: 10, distance: 278.1
click at [151, 10] on div "[PERSON_NAME] ytterborgs vei 83 Nylige søk (100) [PERSON_NAME] Ytteborgs vei 83…" at bounding box center [716, 25] width 1433 height 50
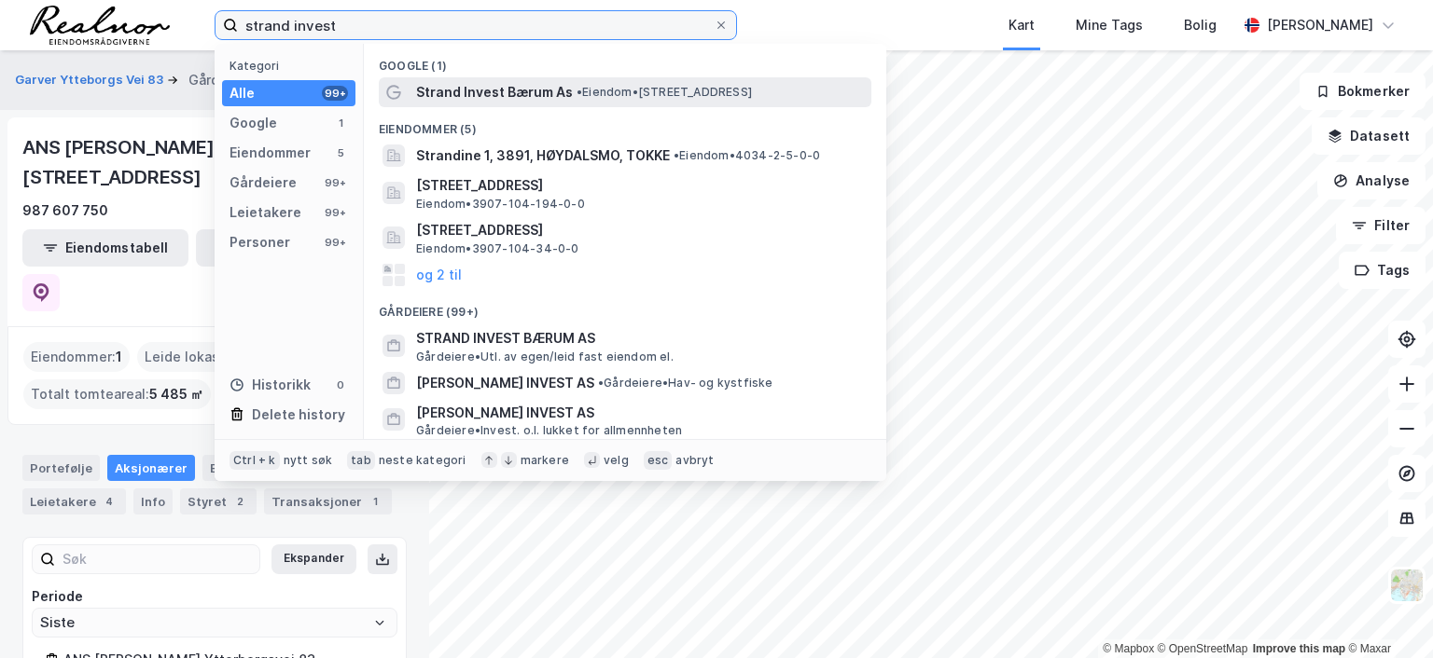
type input "strand invest"
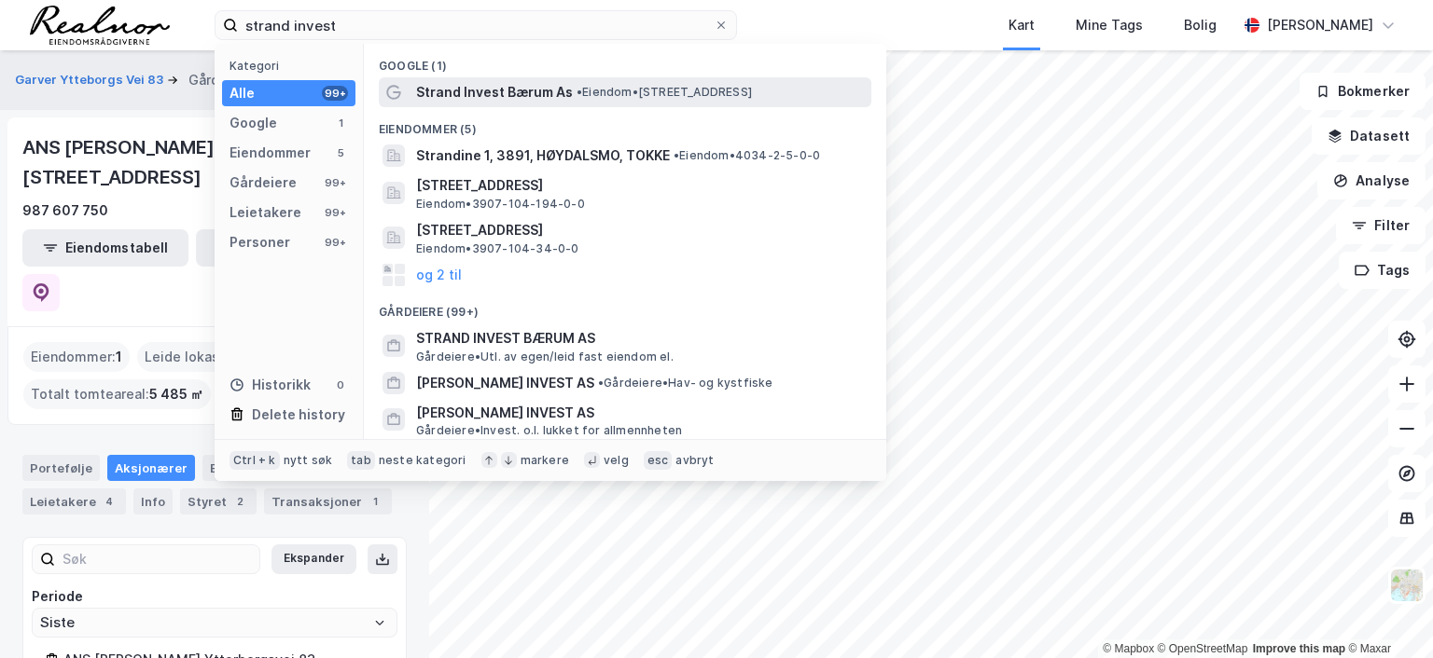
click at [557, 92] on span "Strand Invest Bærum As" at bounding box center [494, 92] width 157 height 22
